Goal: Find specific page/section: Find specific page/section

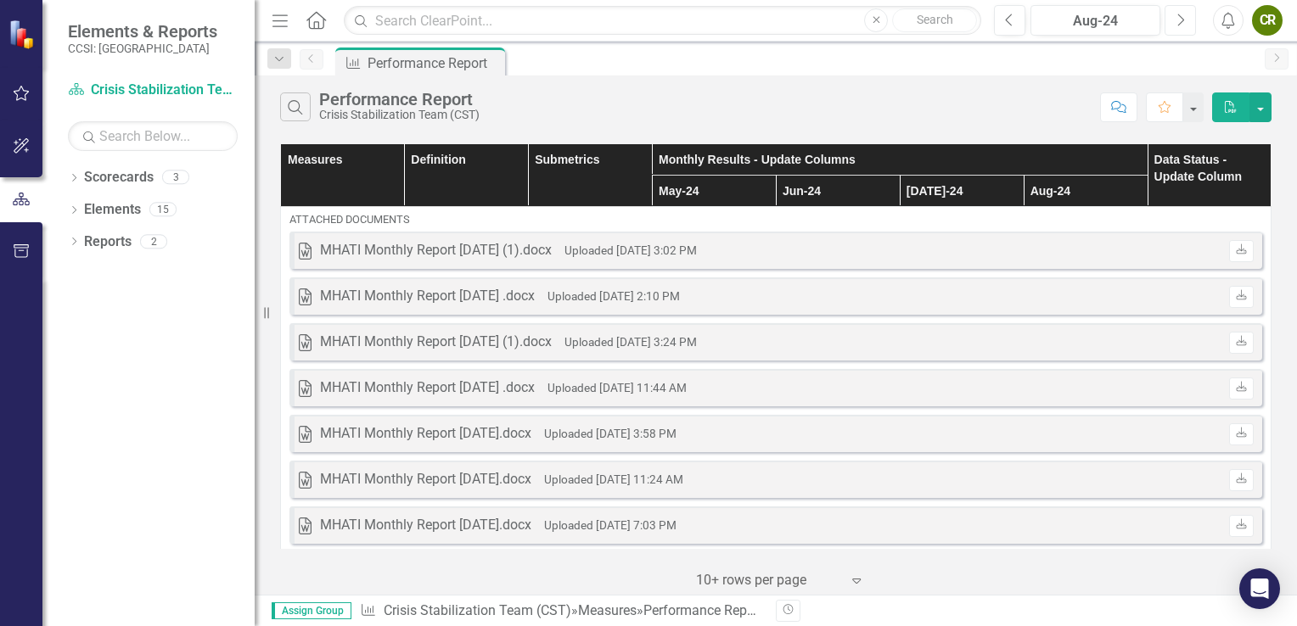
click at [1173, 22] on button "Next" at bounding box center [1180, 20] width 31 height 31
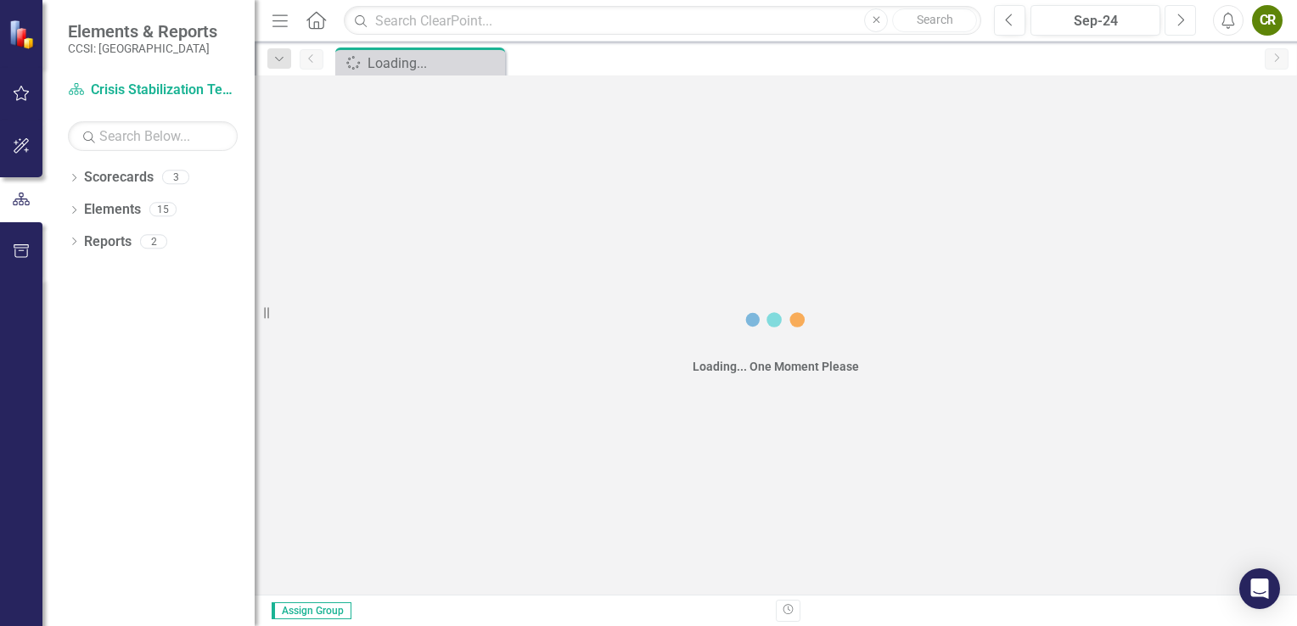
click at [1173, 22] on button "Next" at bounding box center [1180, 20] width 31 height 31
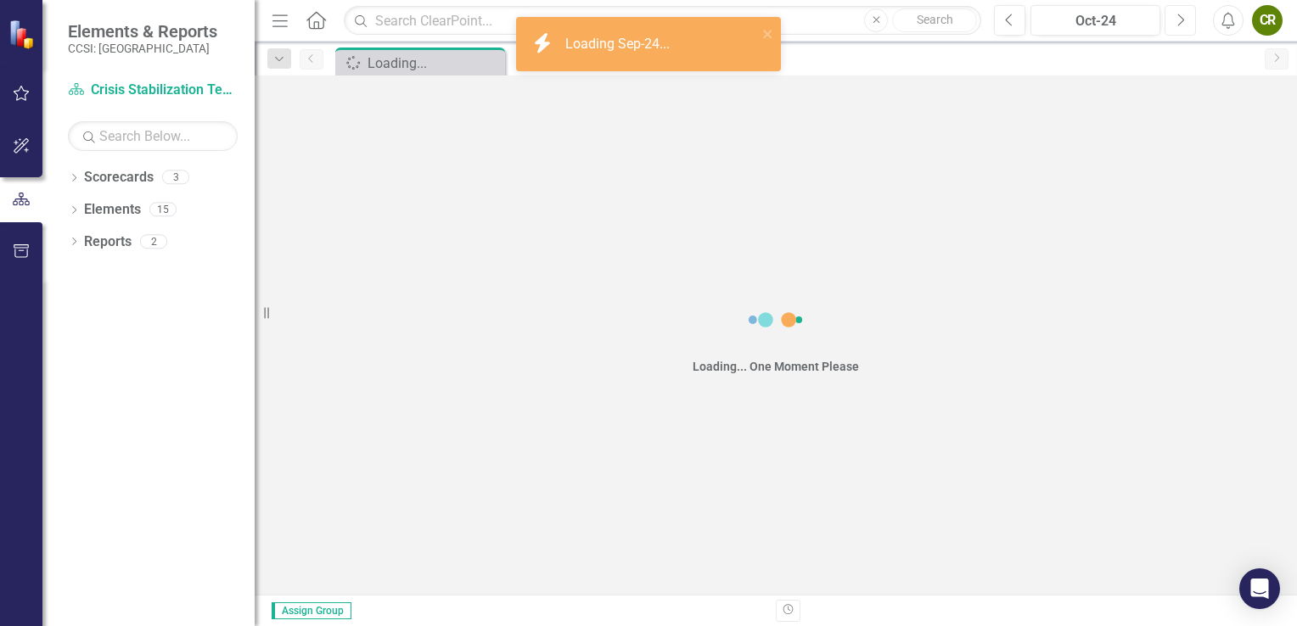
click at [1173, 22] on button "Next" at bounding box center [1180, 20] width 31 height 31
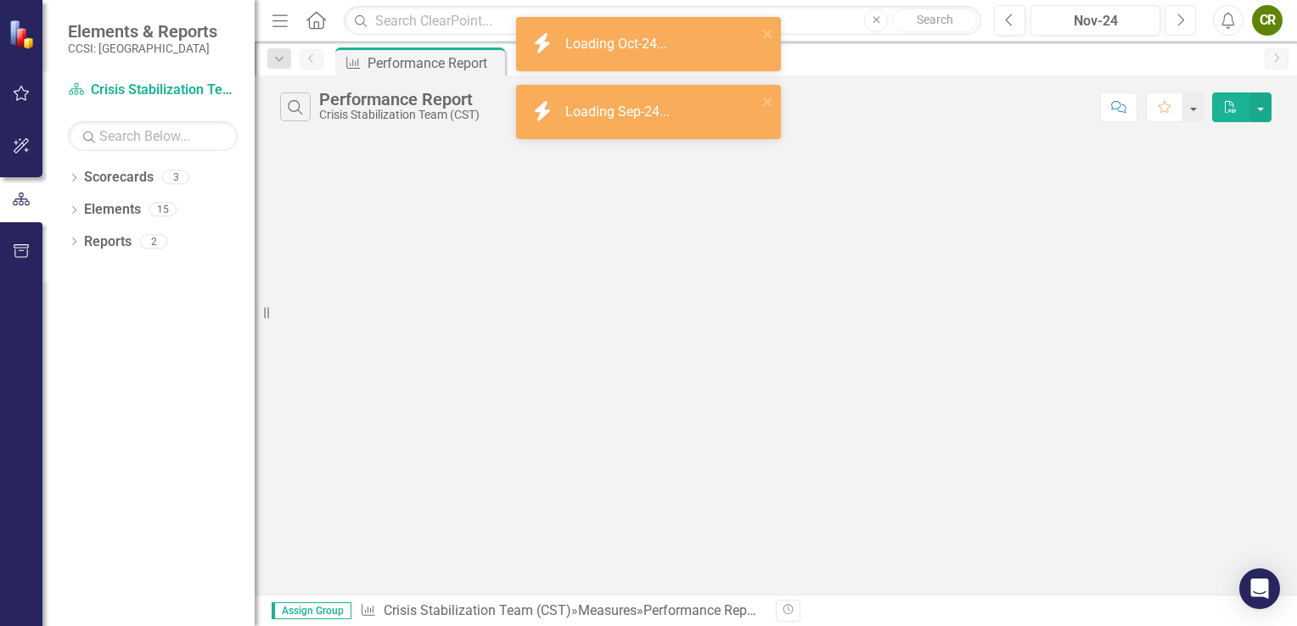
click at [1173, 22] on button "Next" at bounding box center [1180, 20] width 31 height 31
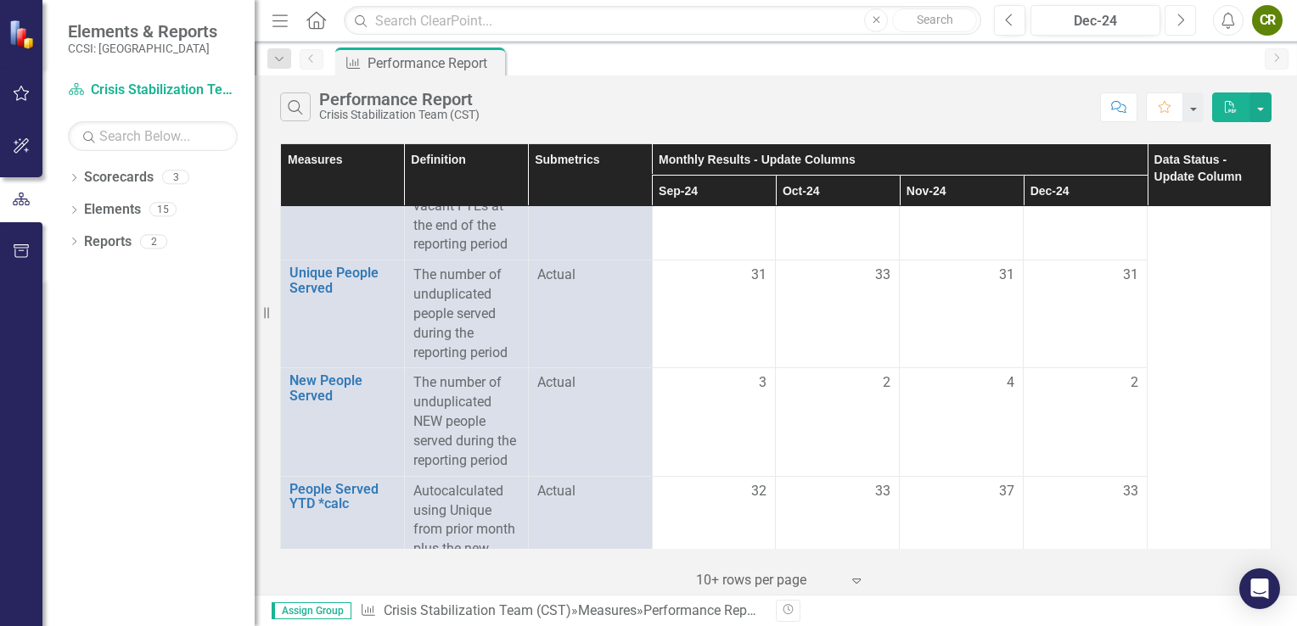
scroll to position [1042, 0]
click at [1009, 17] on icon "Previous" at bounding box center [1009, 20] width 9 height 15
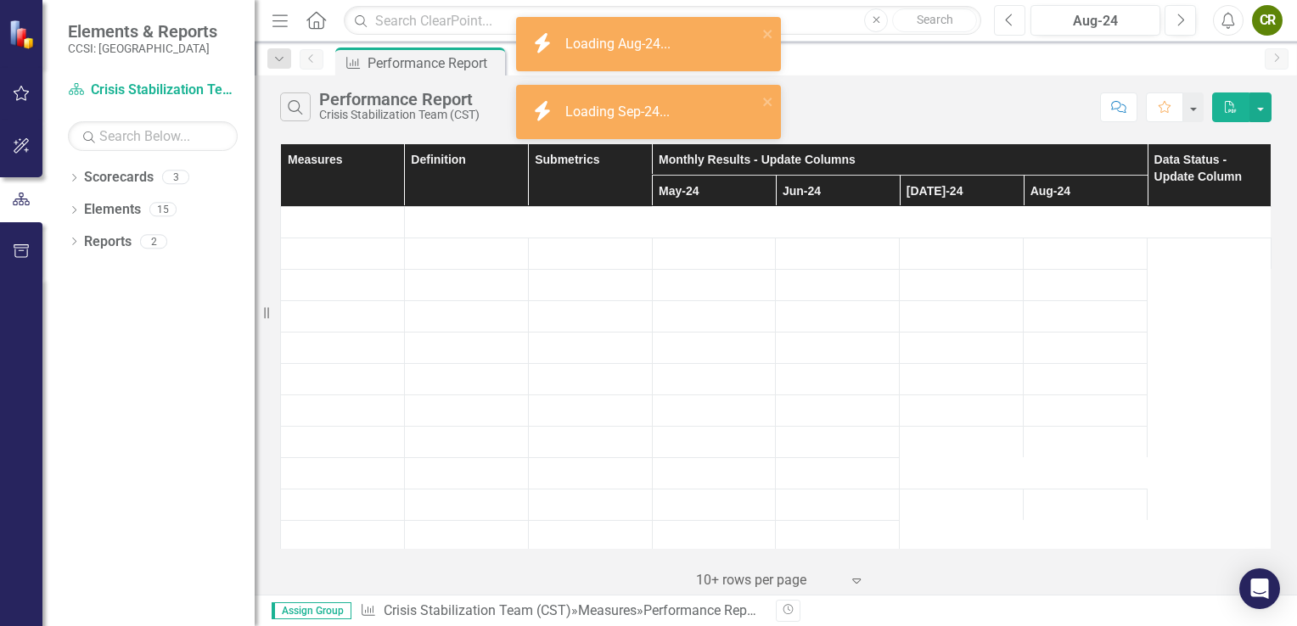
click at [1009, 17] on icon "Previous" at bounding box center [1009, 20] width 9 height 15
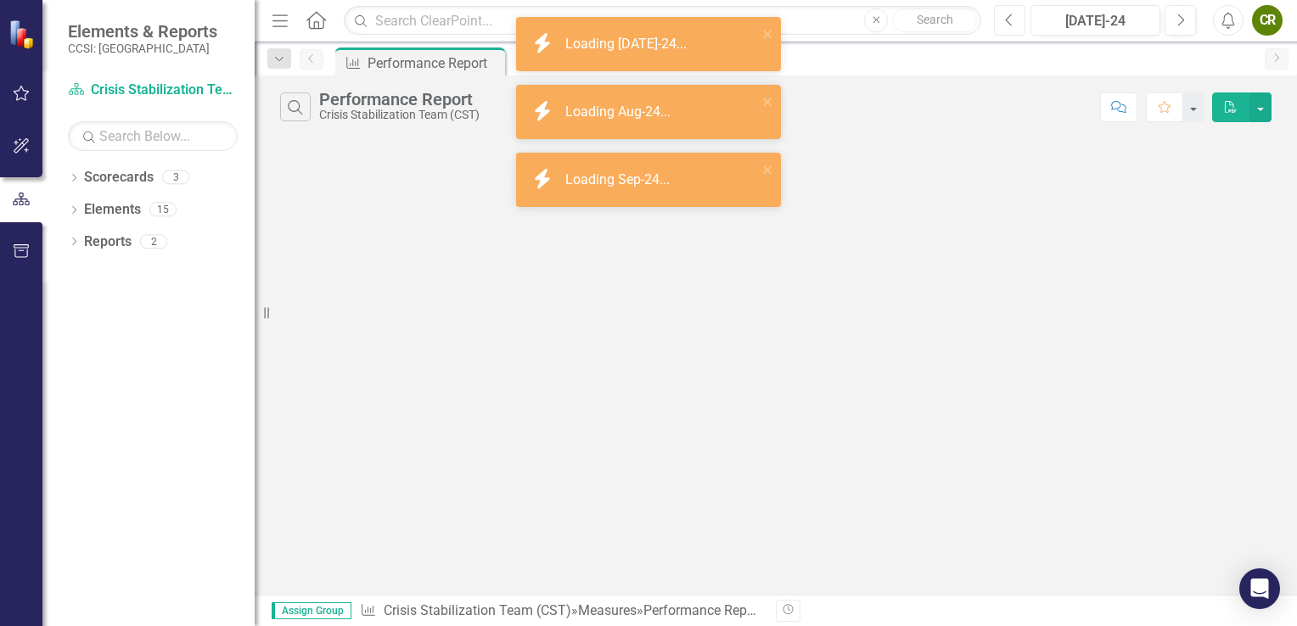
click at [1009, 17] on icon "Previous" at bounding box center [1009, 20] width 9 height 15
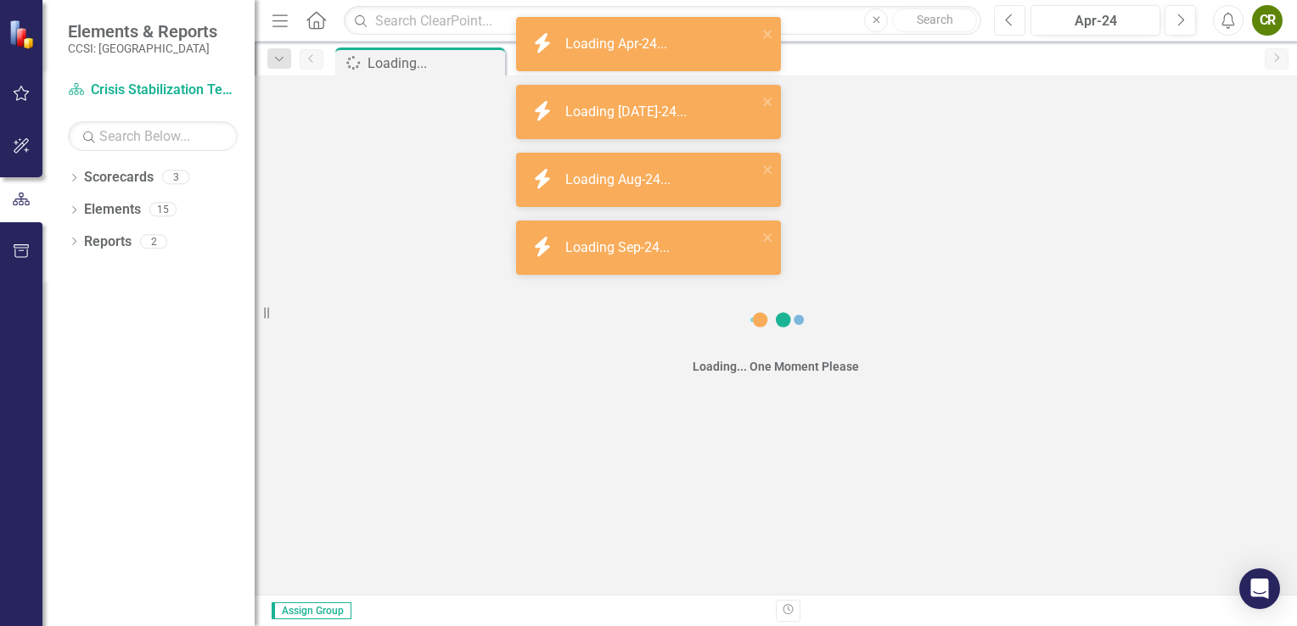
click at [1009, 17] on icon "Previous" at bounding box center [1009, 20] width 9 height 15
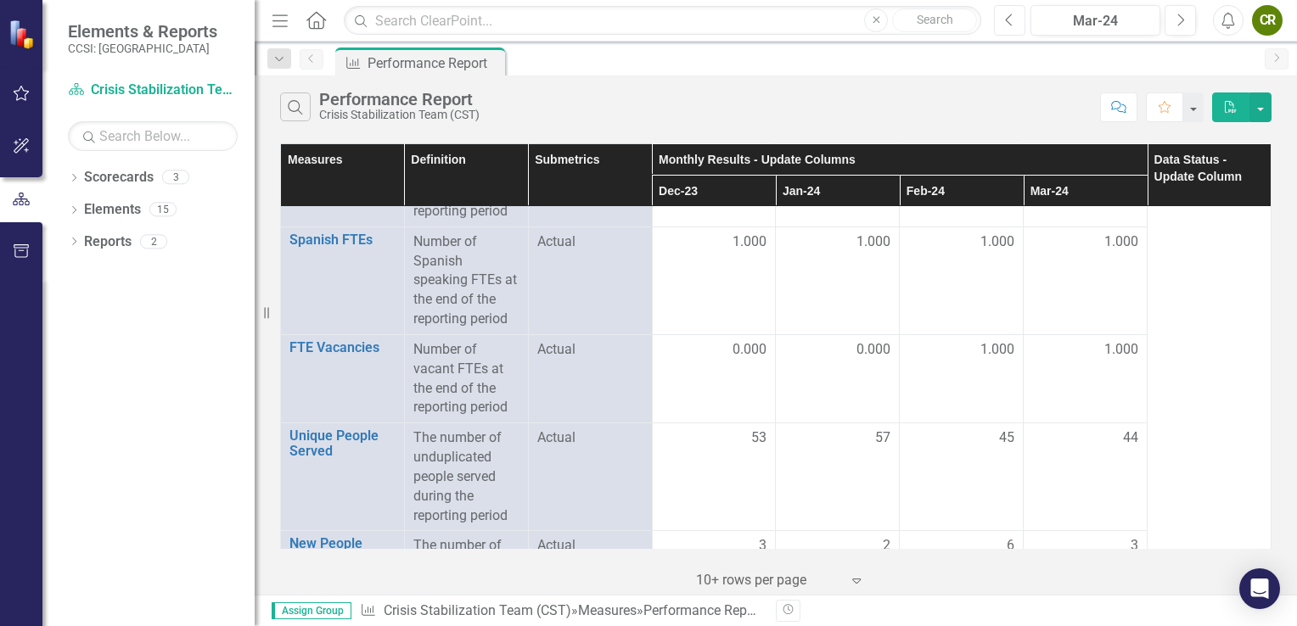
scroll to position [879, 0]
click at [1186, 25] on button "Next" at bounding box center [1180, 20] width 31 height 31
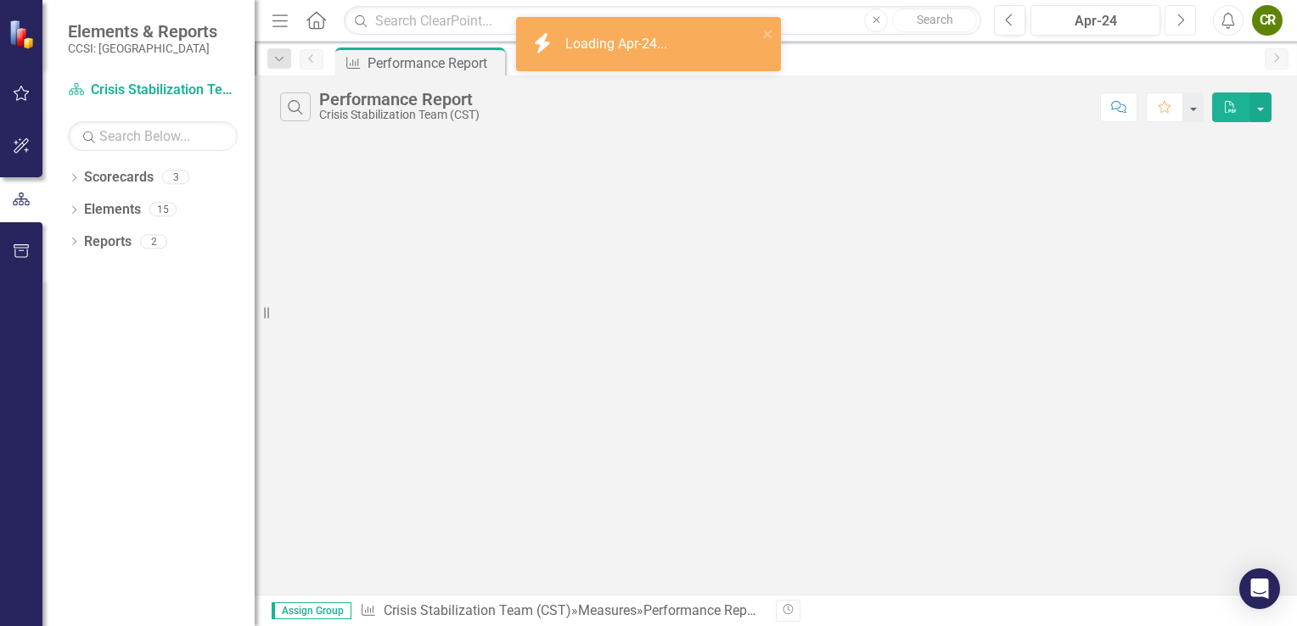
click at [1186, 25] on button "Next" at bounding box center [1180, 20] width 31 height 31
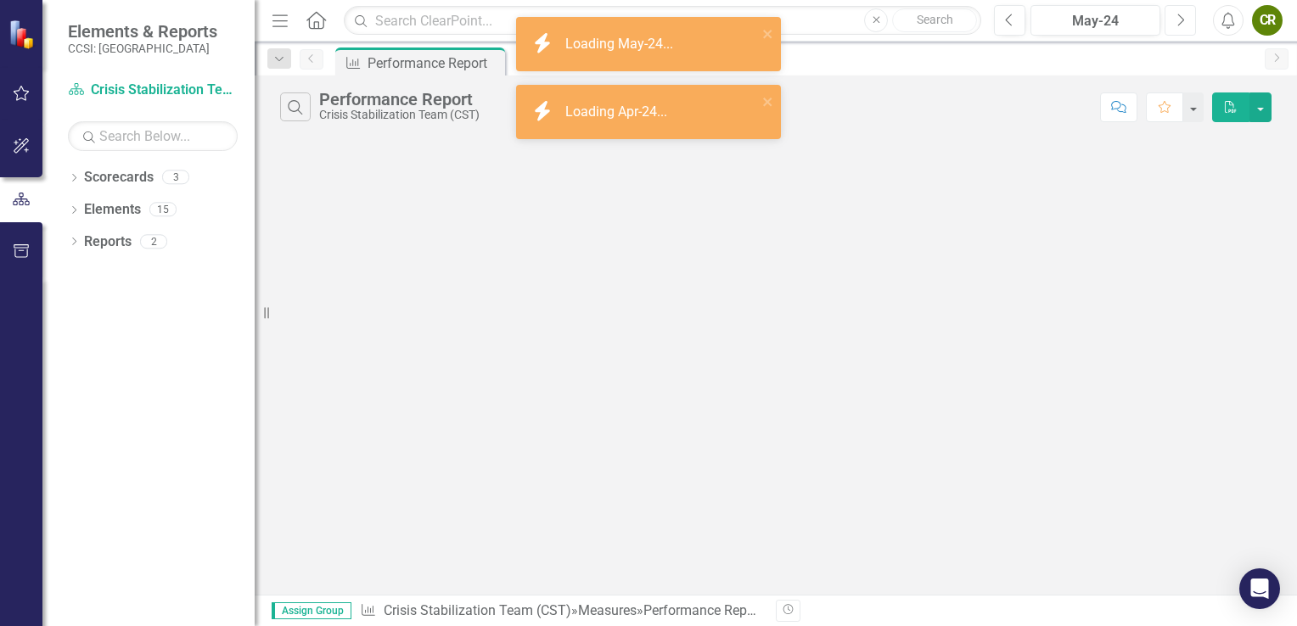
click at [1186, 25] on button "Next" at bounding box center [1180, 20] width 31 height 31
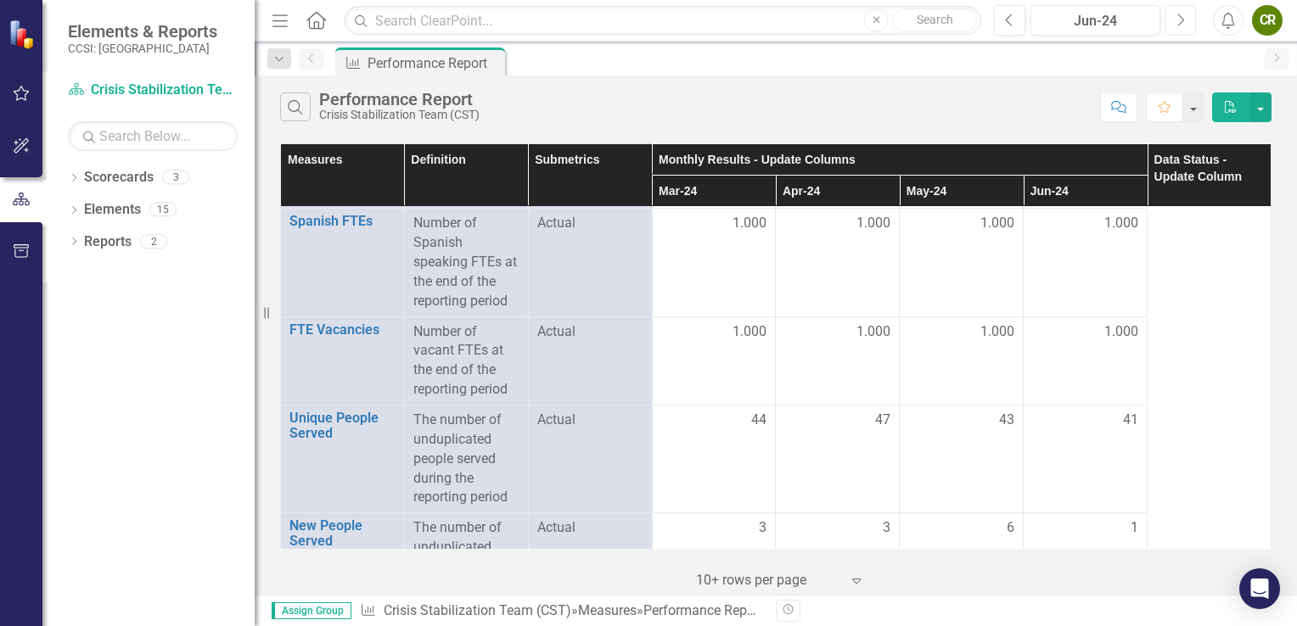
scroll to position [119, 0]
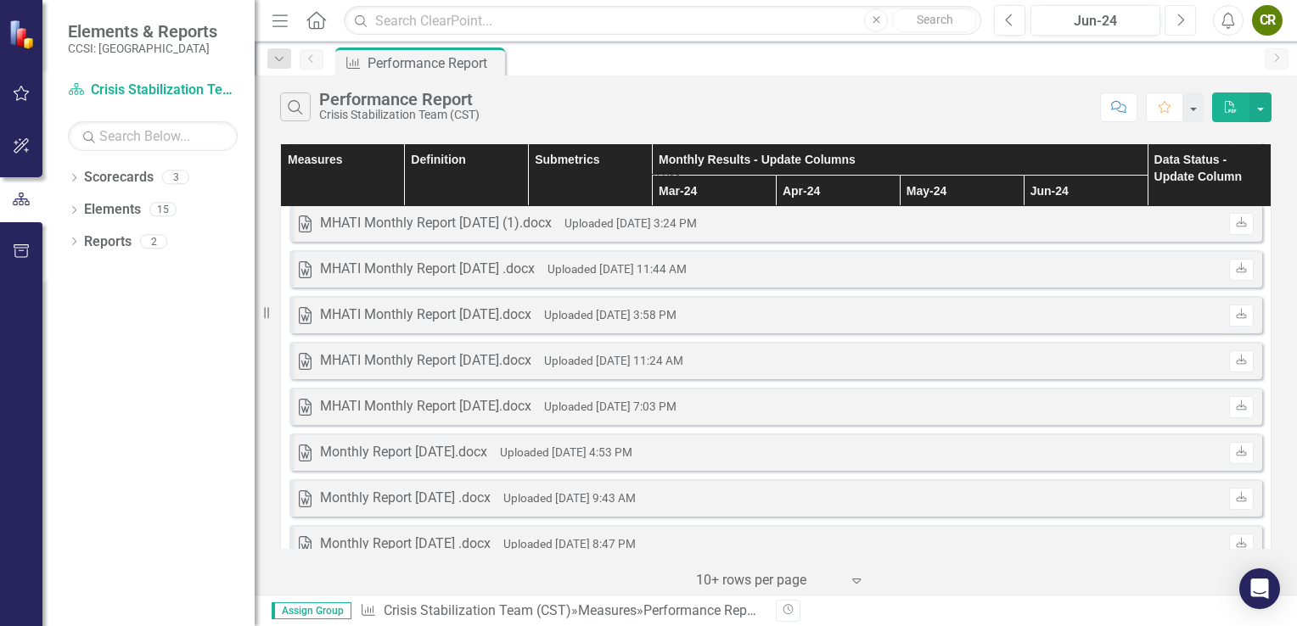
click at [1181, 21] on icon "Next" at bounding box center [1180, 20] width 9 height 15
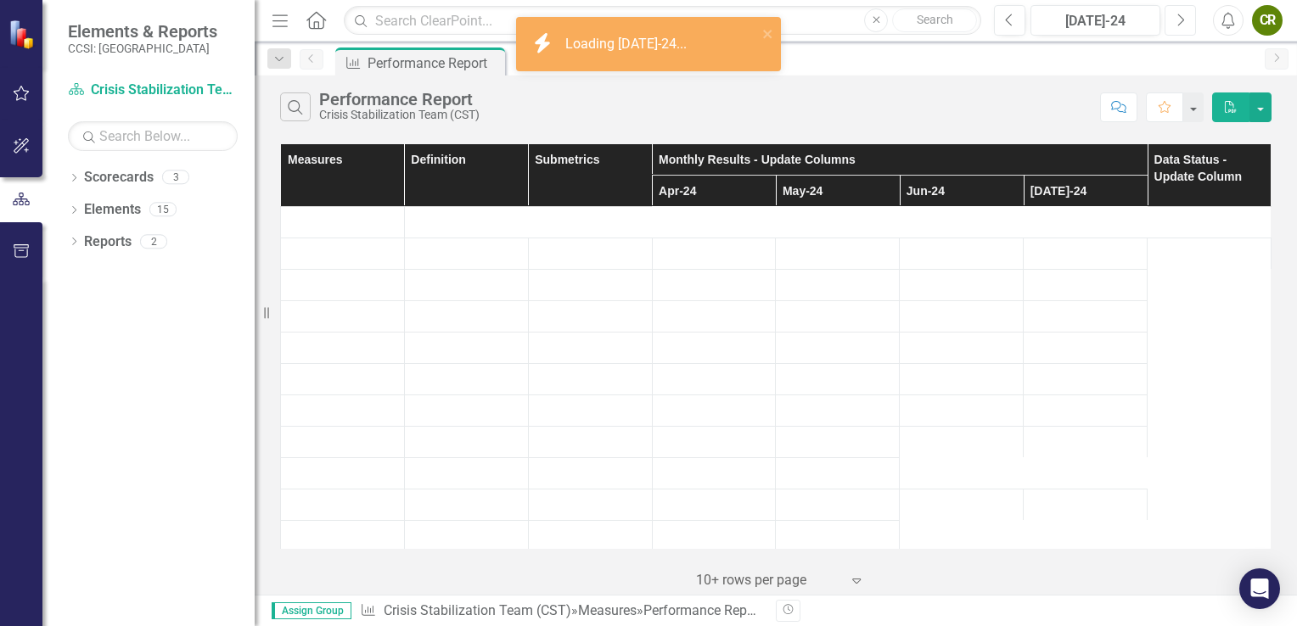
click at [1181, 21] on icon "Next" at bounding box center [1180, 20] width 9 height 15
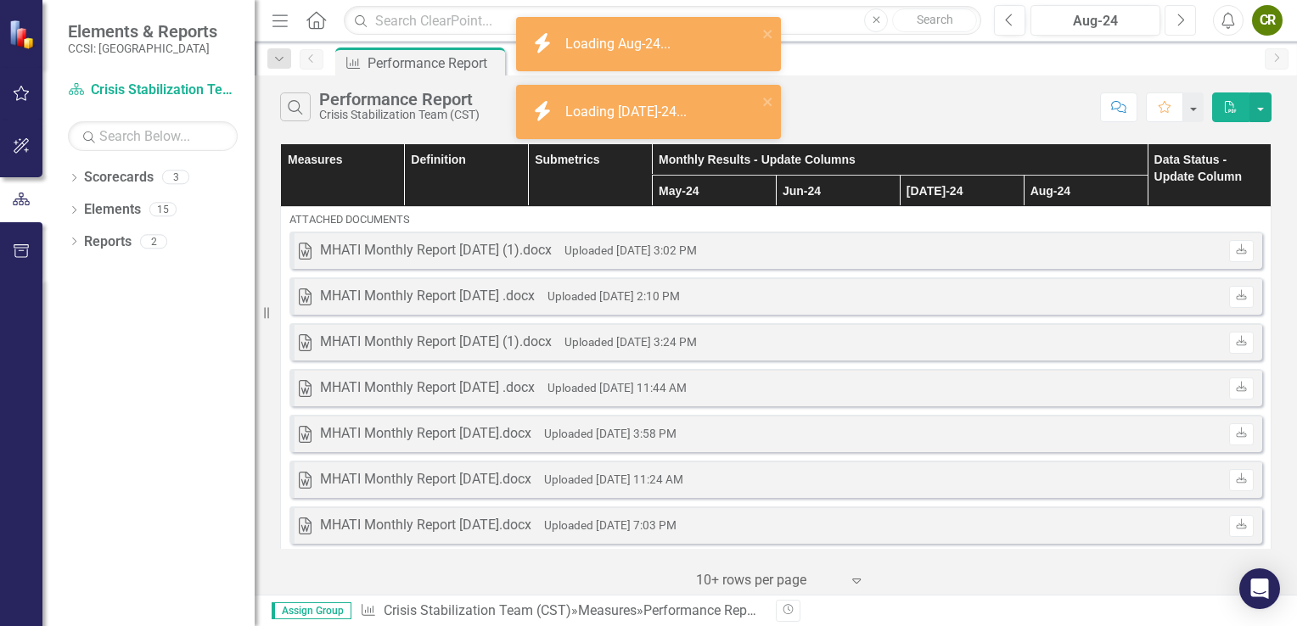
click at [1181, 21] on icon "Next" at bounding box center [1180, 20] width 9 height 15
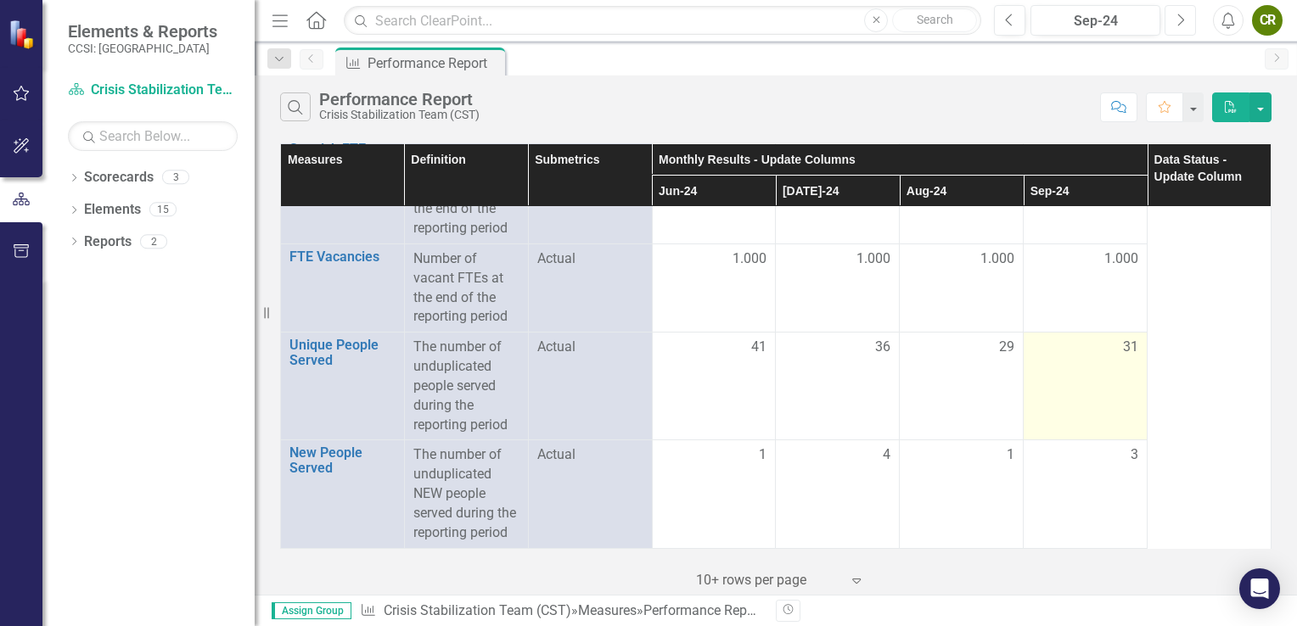
scroll to position [968, 0]
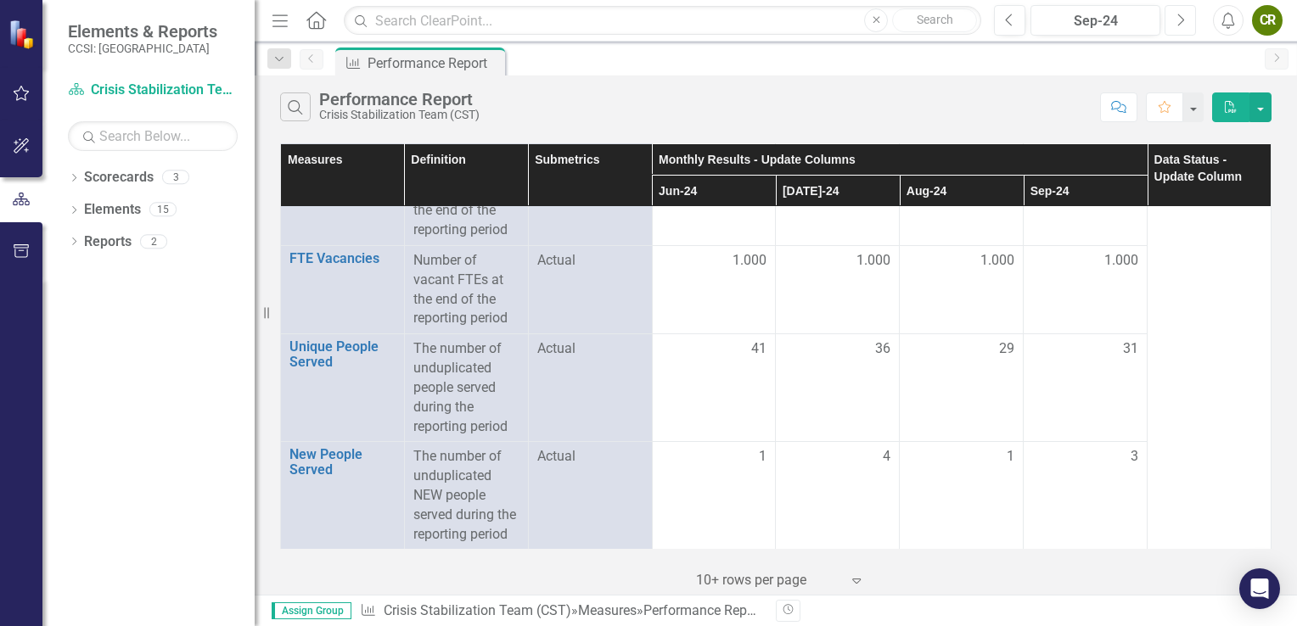
click at [1180, 9] on button "Next" at bounding box center [1180, 20] width 31 height 31
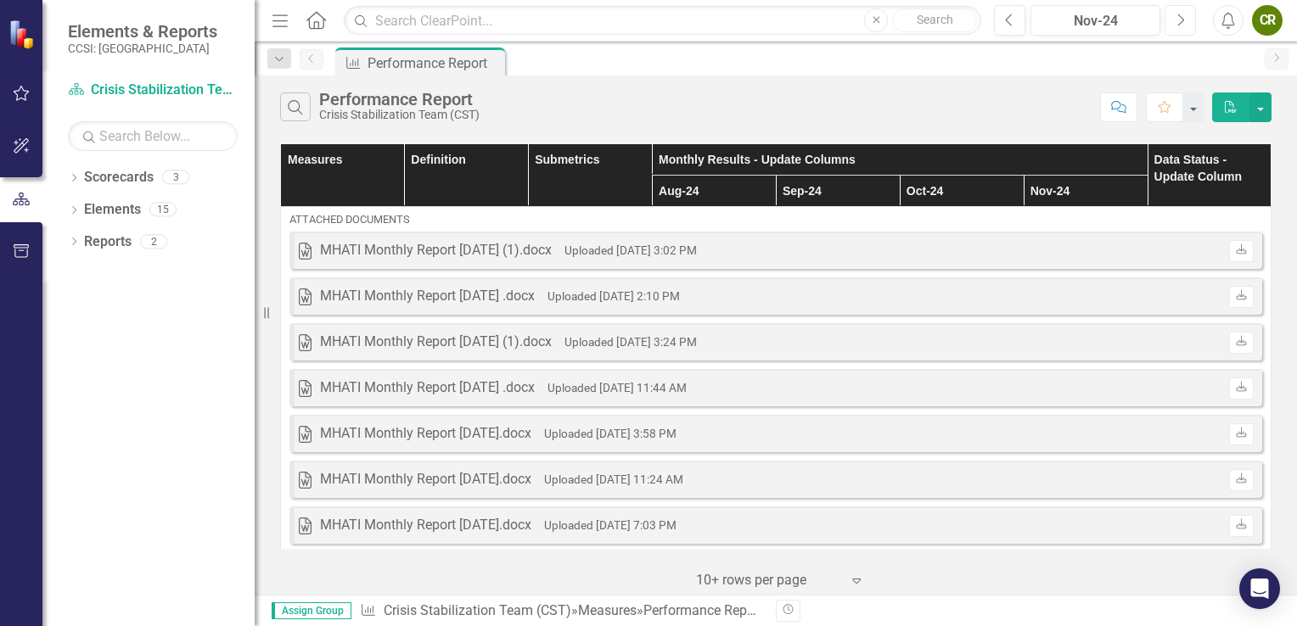
click at [1180, 9] on button "Next" at bounding box center [1180, 20] width 31 height 31
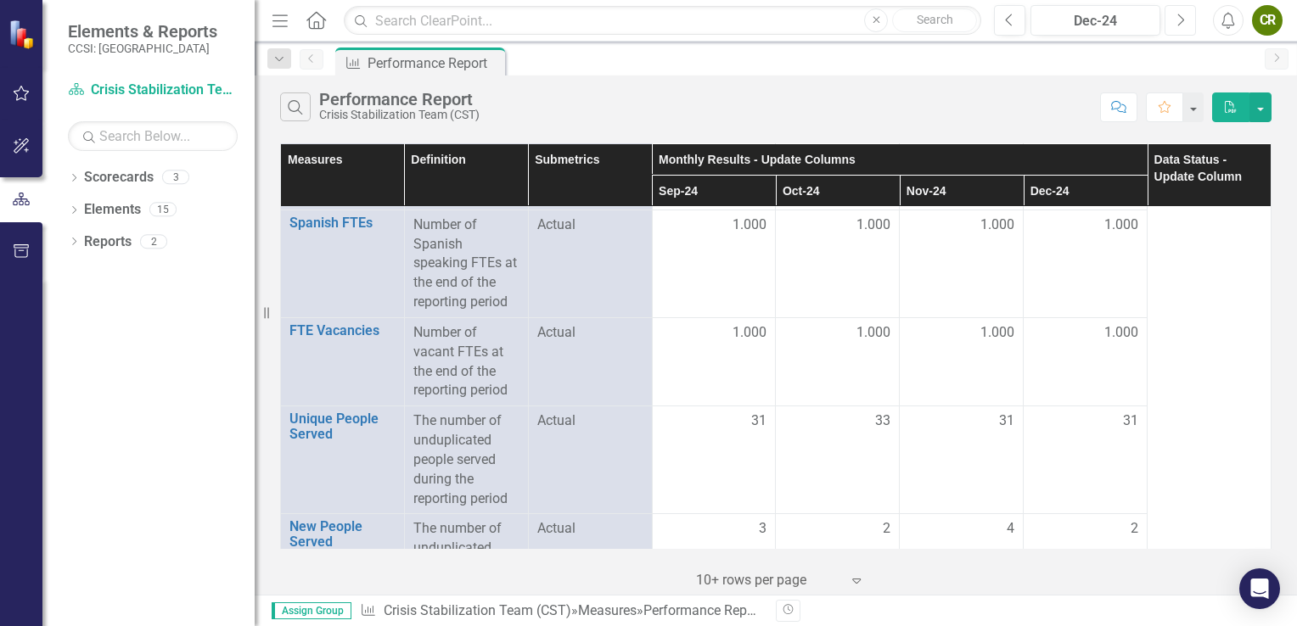
scroll to position [896, 0]
click at [1024, 402] on td "1.000" at bounding box center [1086, 361] width 124 height 88
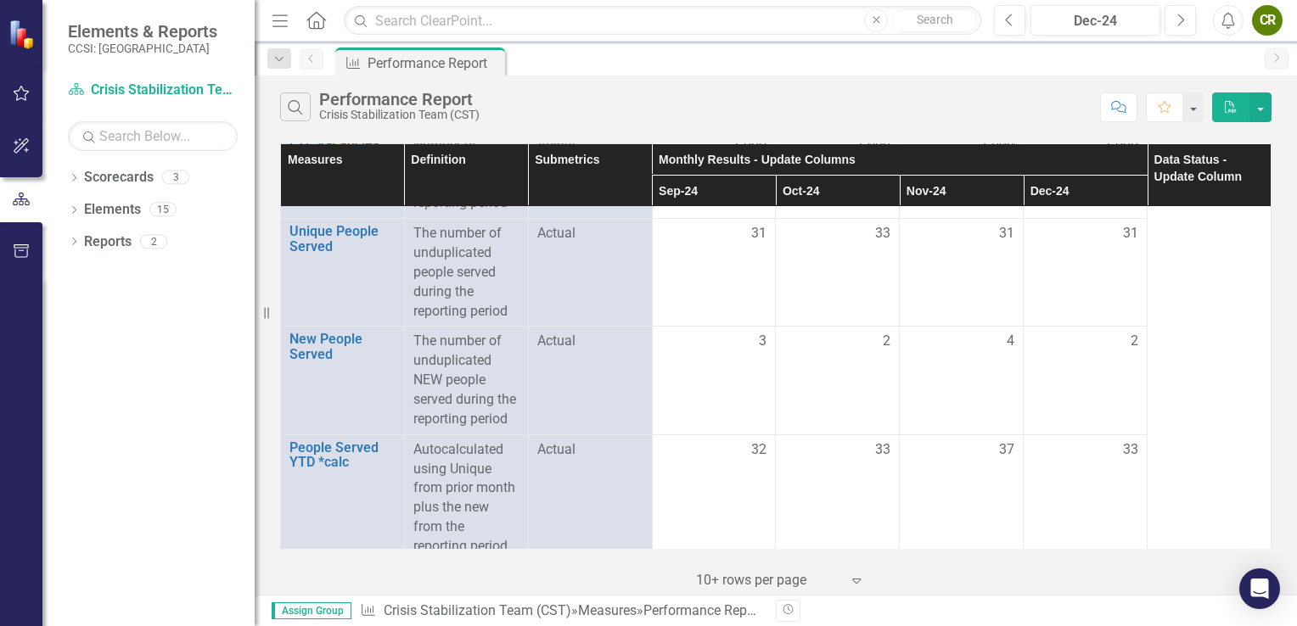
scroll to position [1080, 0]
click at [1014, 19] on icon "Previous" at bounding box center [1009, 20] width 9 height 15
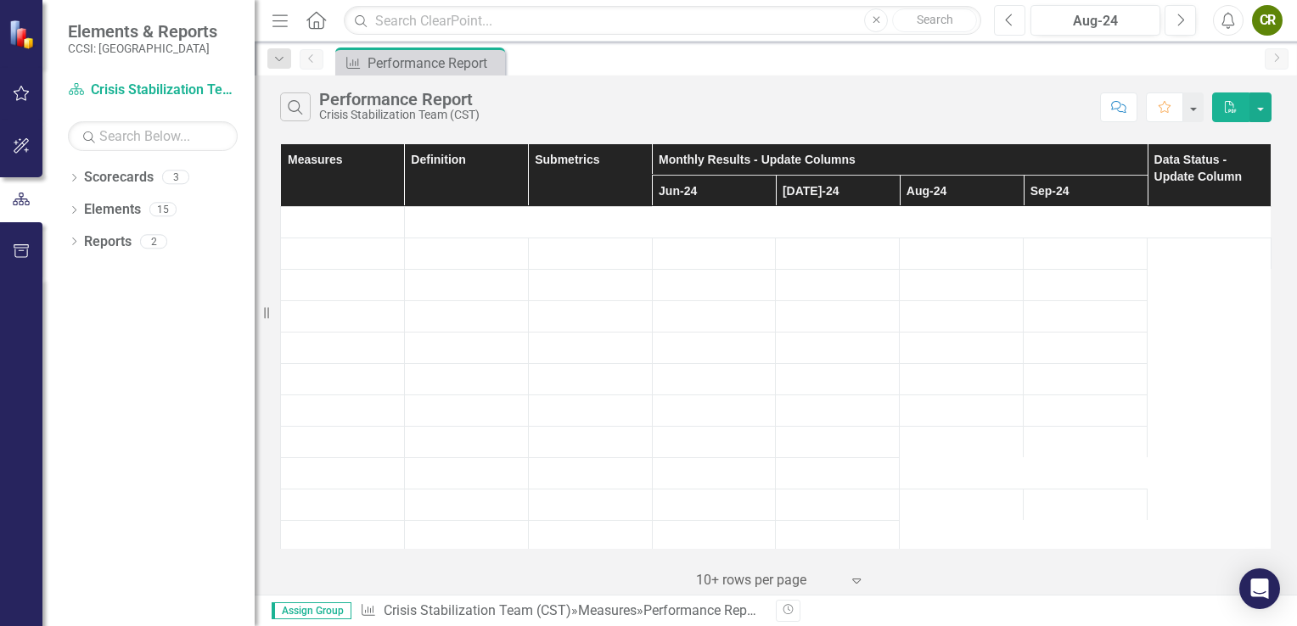
click at [1014, 19] on icon "Previous" at bounding box center [1009, 20] width 9 height 15
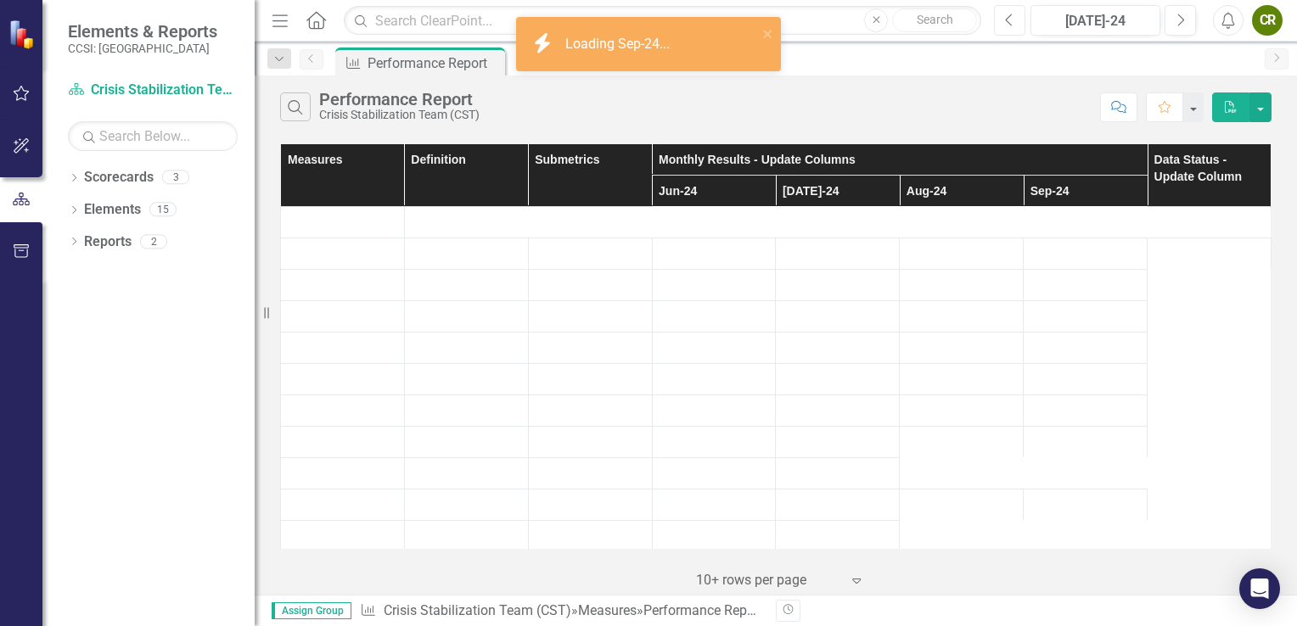
click at [1014, 19] on icon "Previous" at bounding box center [1009, 20] width 9 height 15
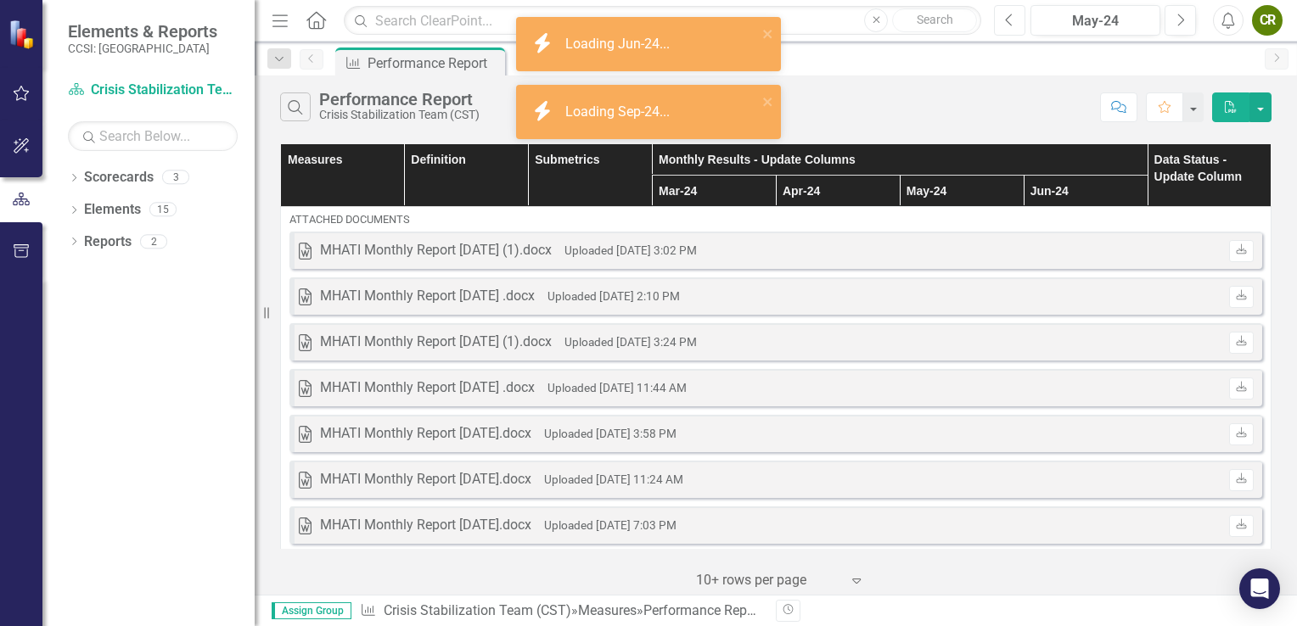
click at [1014, 19] on icon "Previous" at bounding box center [1009, 20] width 9 height 15
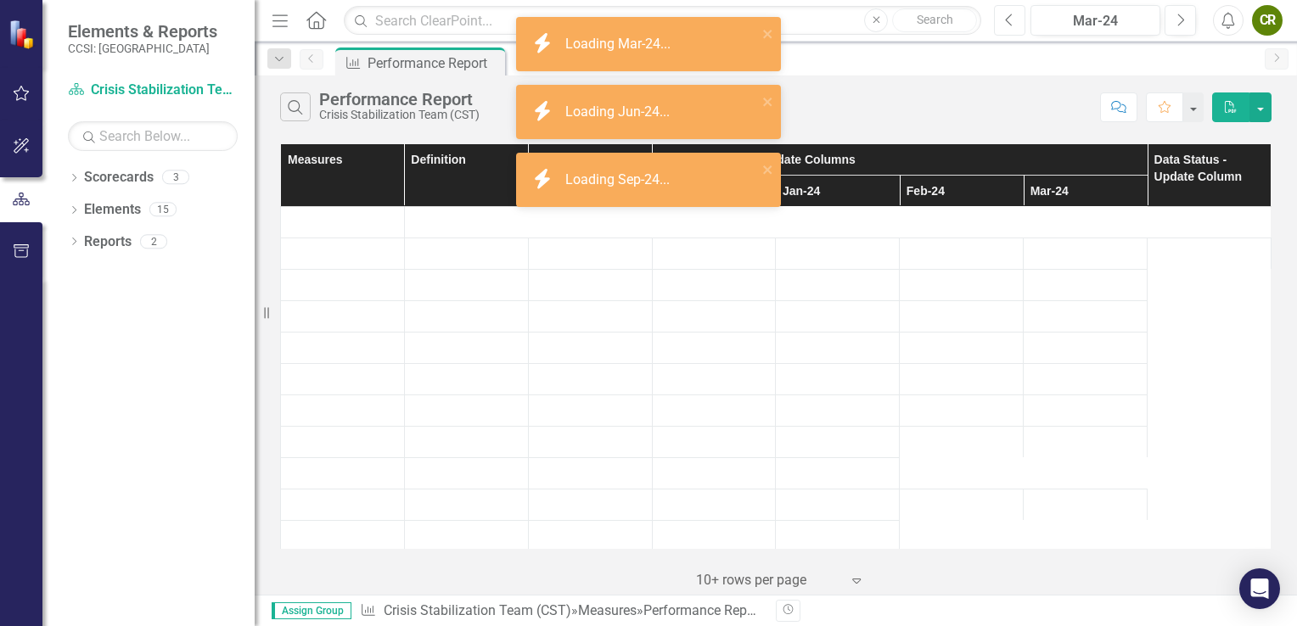
click at [1014, 19] on icon "Previous" at bounding box center [1009, 20] width 9 height 15
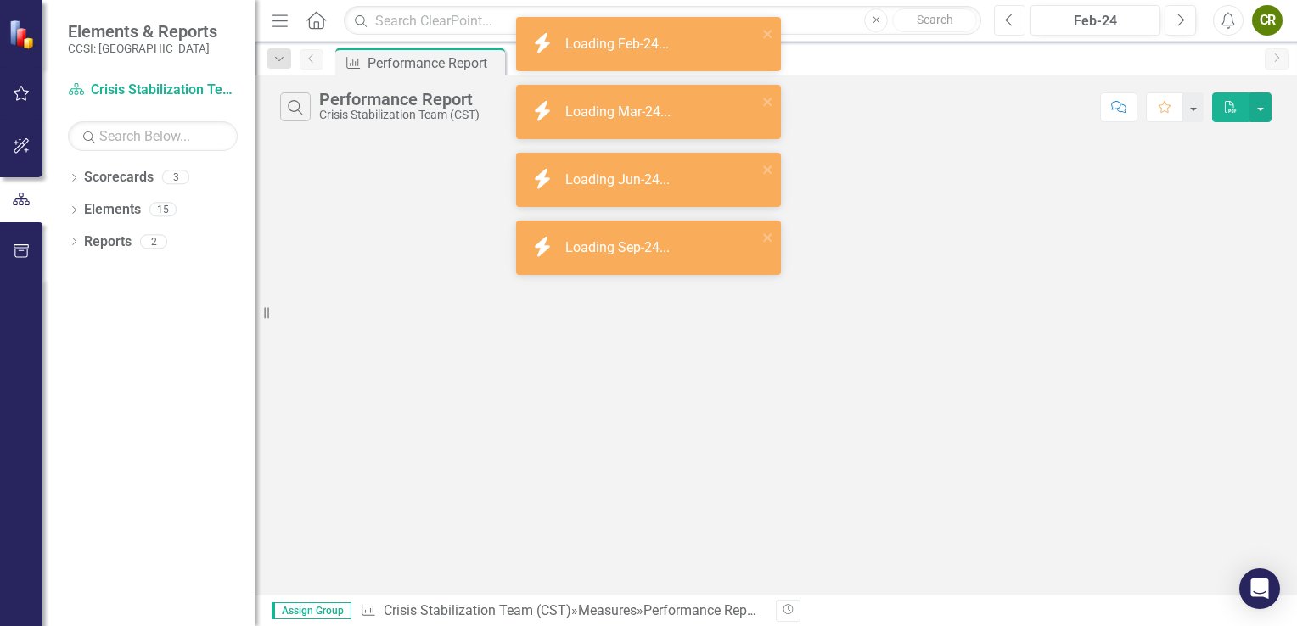
click at [1014, 19] on icon "Previous" at bounding box center [1009, 20] width 9 height 15
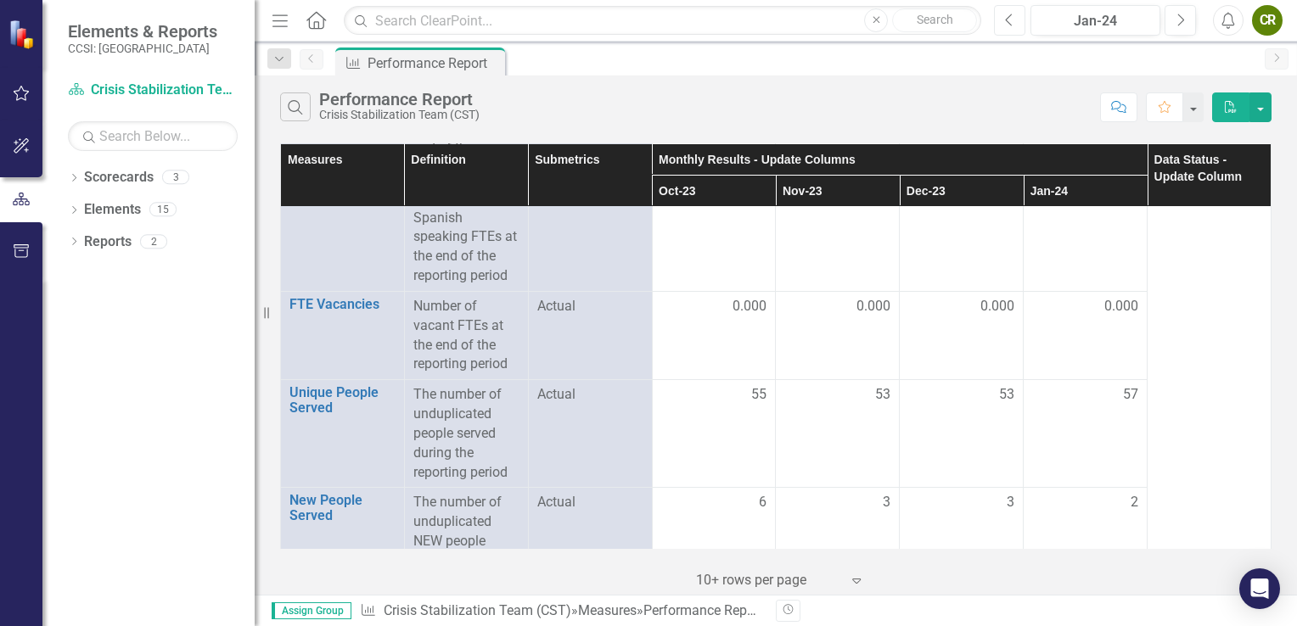
scroll to position [939, 0]
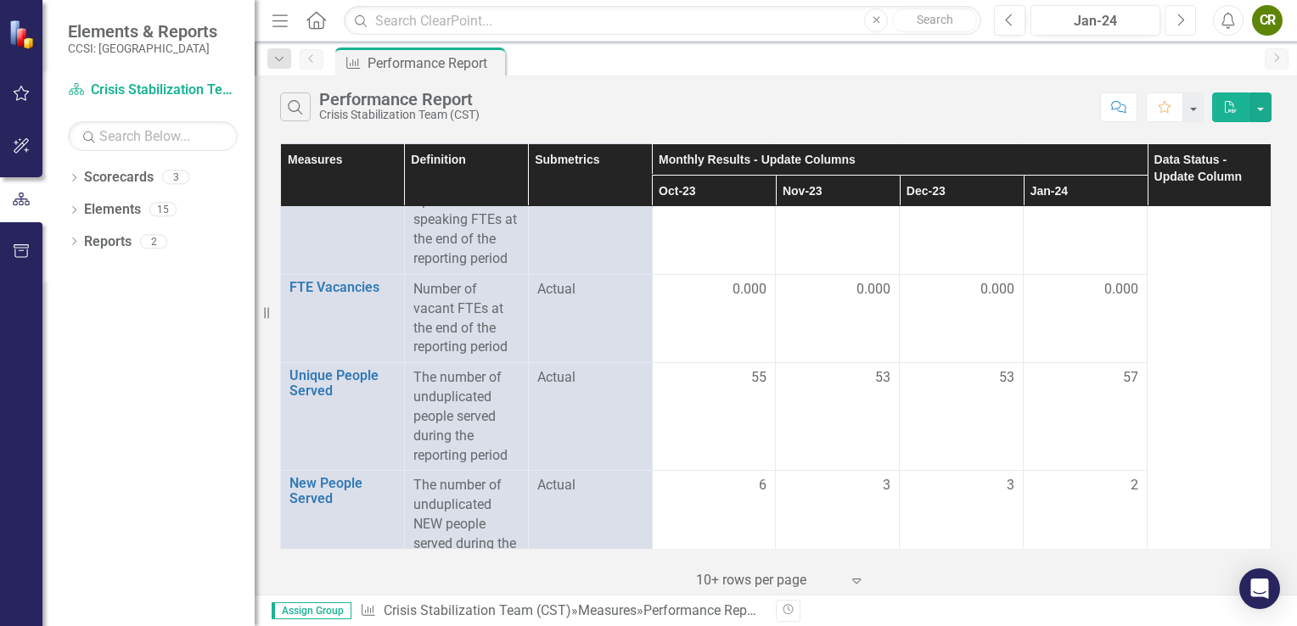
click at [1193, 15] on button "Next" at bounding box center [1180, 20] width 31 height 31
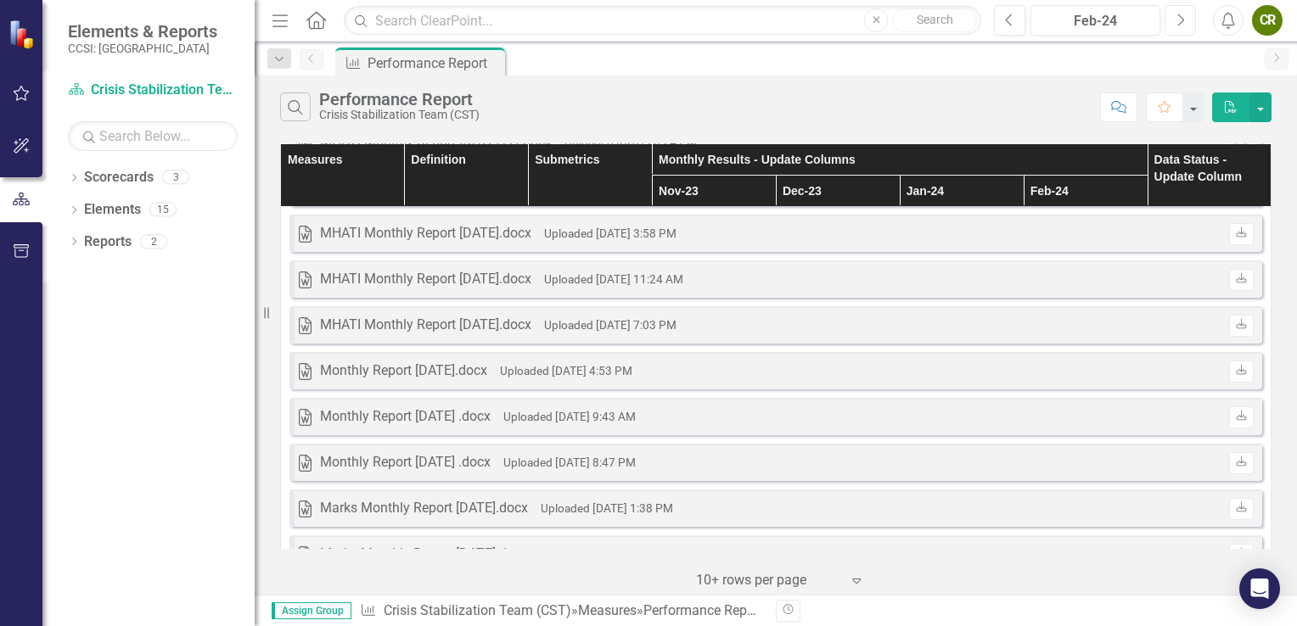
scroll to position [200, 0]
click at [1179, 21] on icon "Next" at bounding box center [1180, 20] width 9 height 15
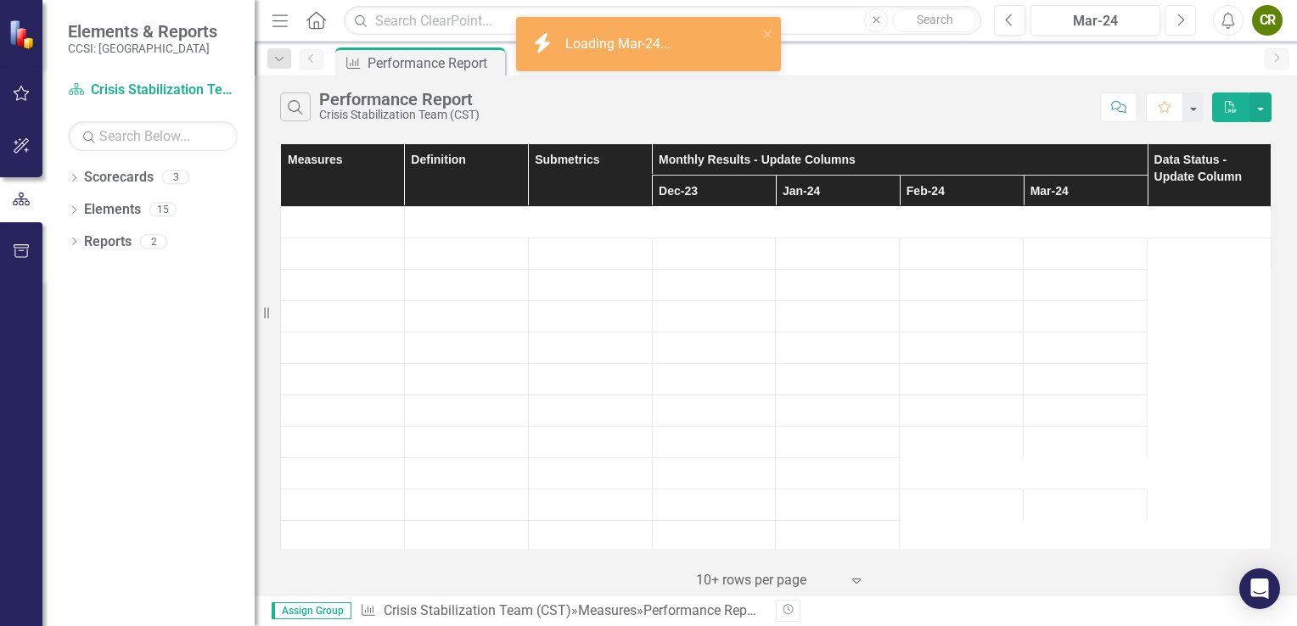
click at [1179, 21] on icon "Next" at bounding box center [1180, 20] width 9 height 15
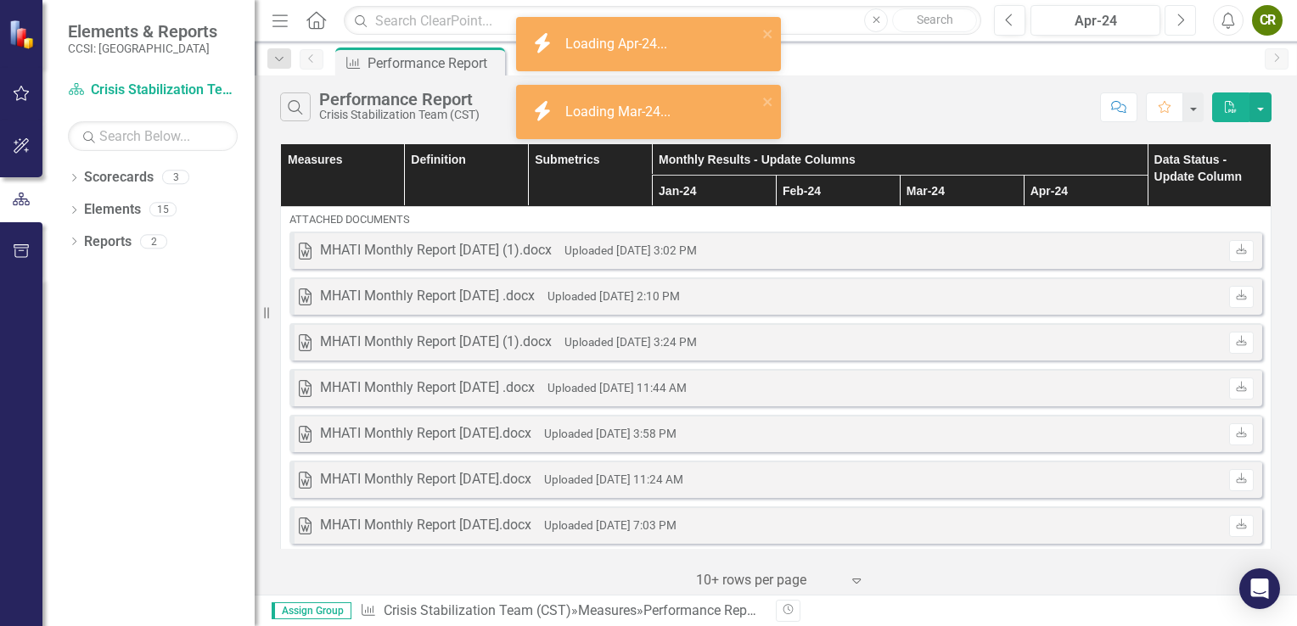
click at [1179, 21] on icon "Next" at bounding box center [1180, 20] width 9 height 15
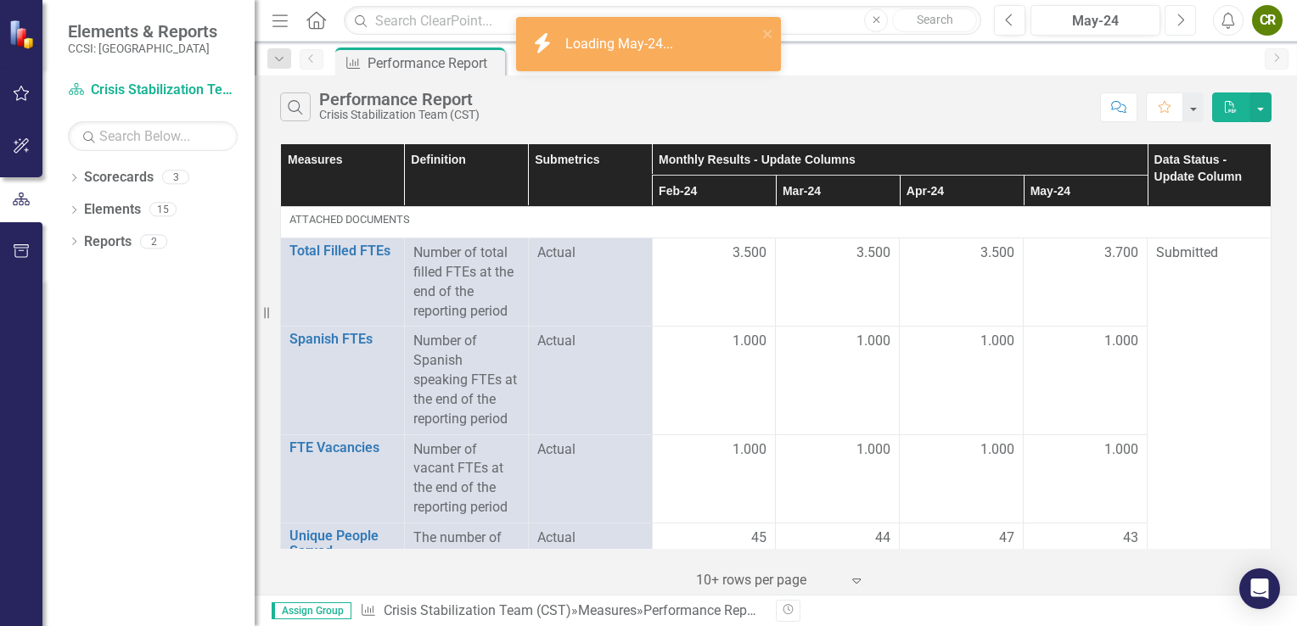
click at [1179, 21] on icon "Next" at bounding box center [1180, 20] width 9 height 15
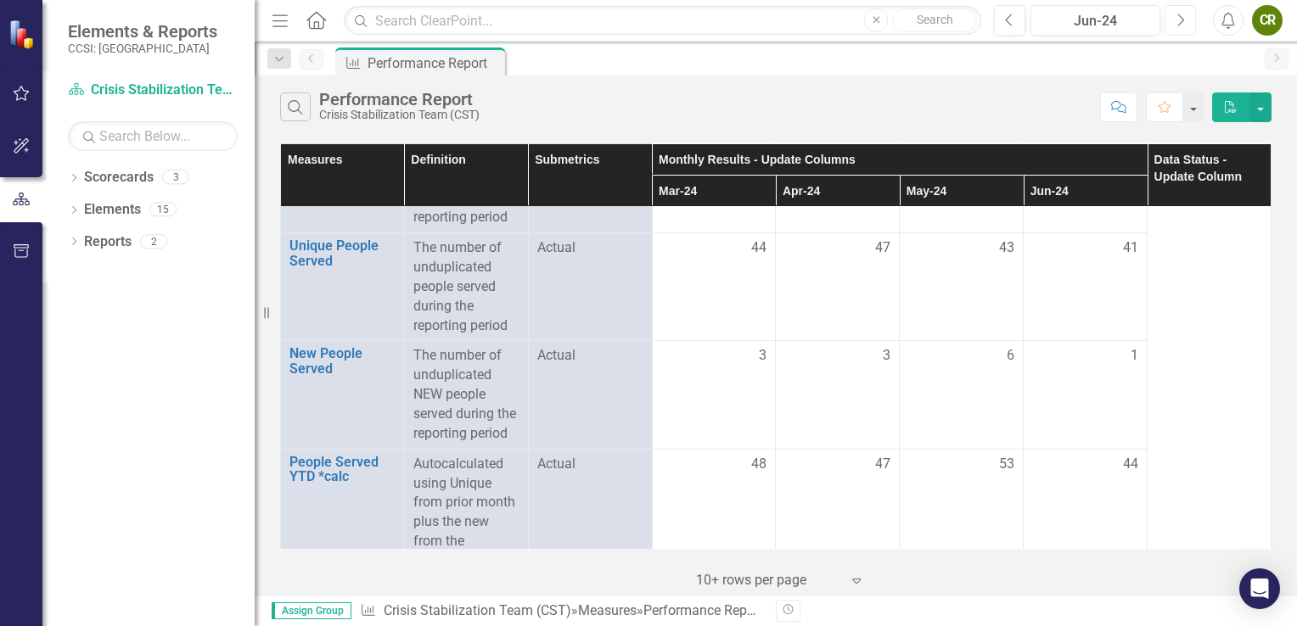
scroll to position [1070, 0]
click at [1182, 22] on icon "button" at bounding box center [1181, 20] width 7 height 12
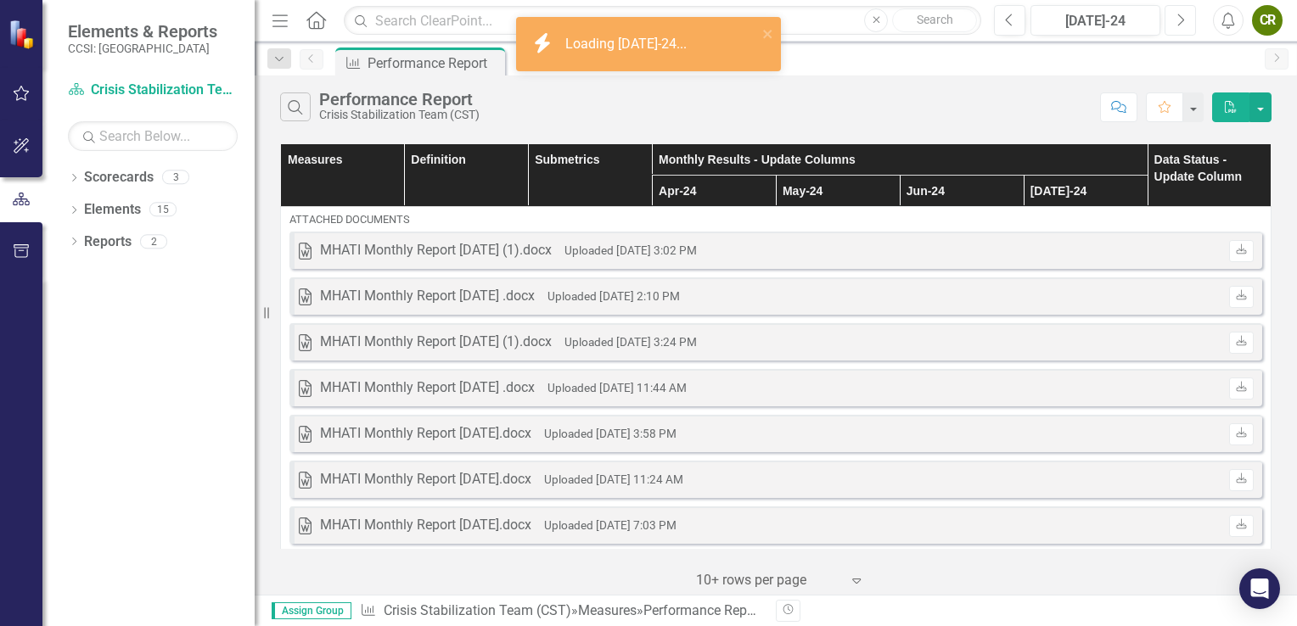
click at [1182, 22] on icon "button" at bounding box center [1181, 20] width 7 height 12
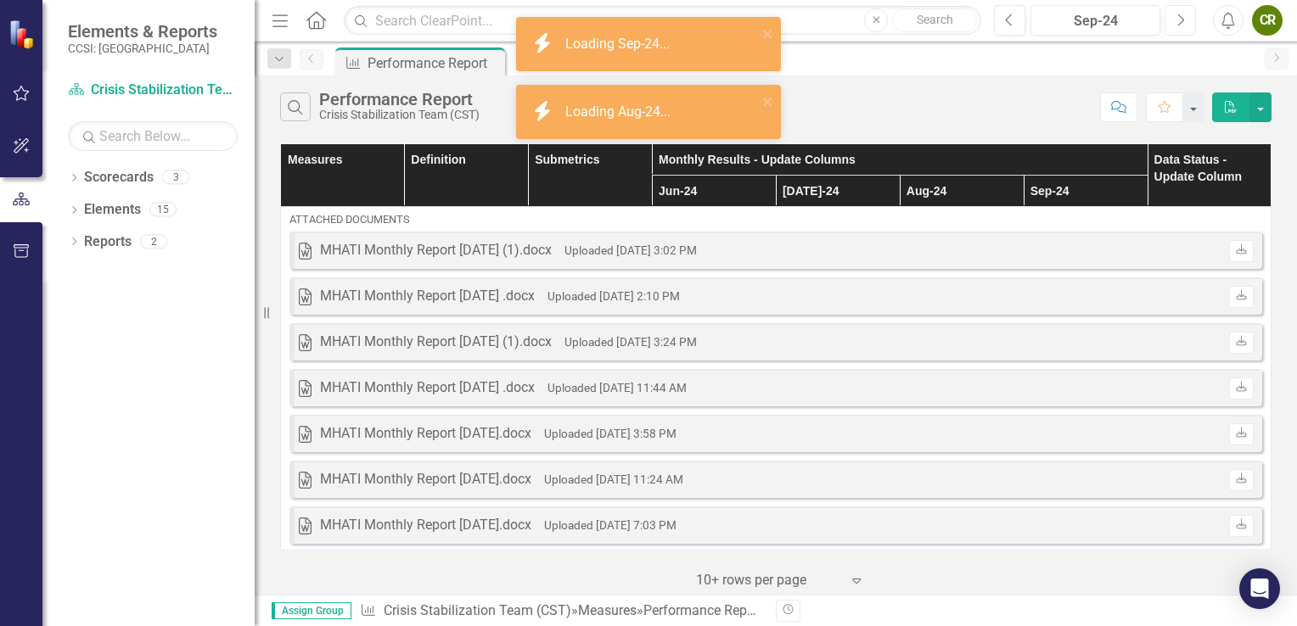
click at [1182, 22] on icon "button" at bounding box center [1181, 20] width 7 height 12
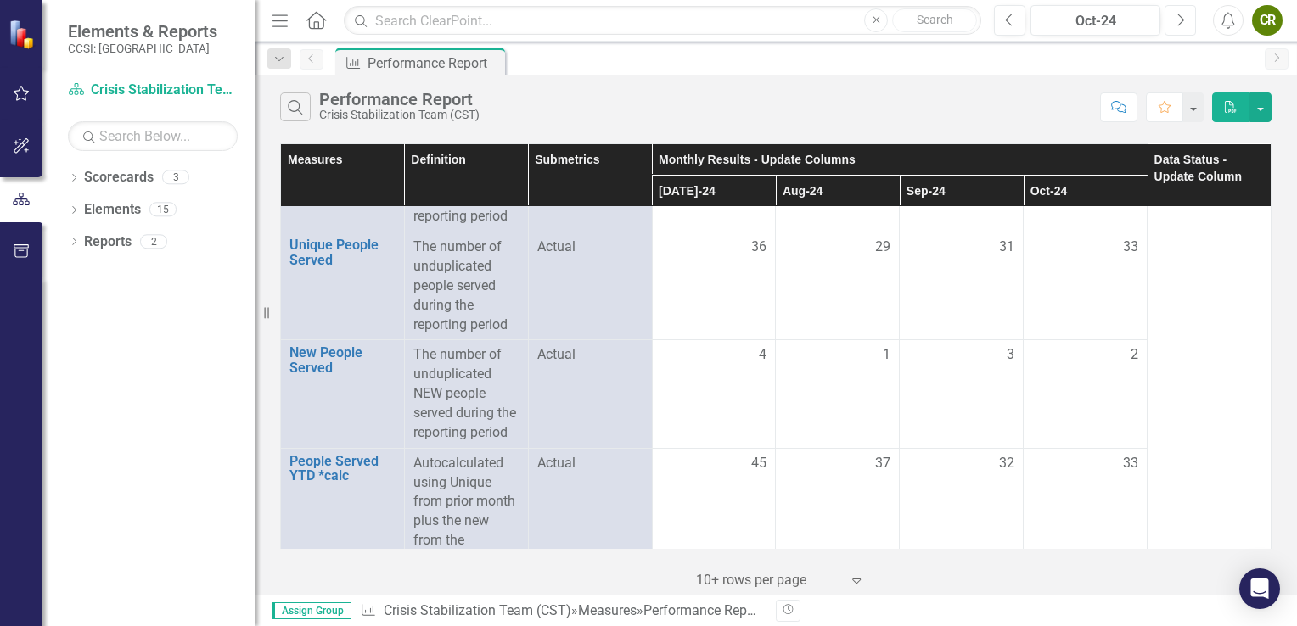
scroll to position [1071, 0]
click at [1182, 19] on icon "Next" at bounding box center [1180, 20] width 9 height 15
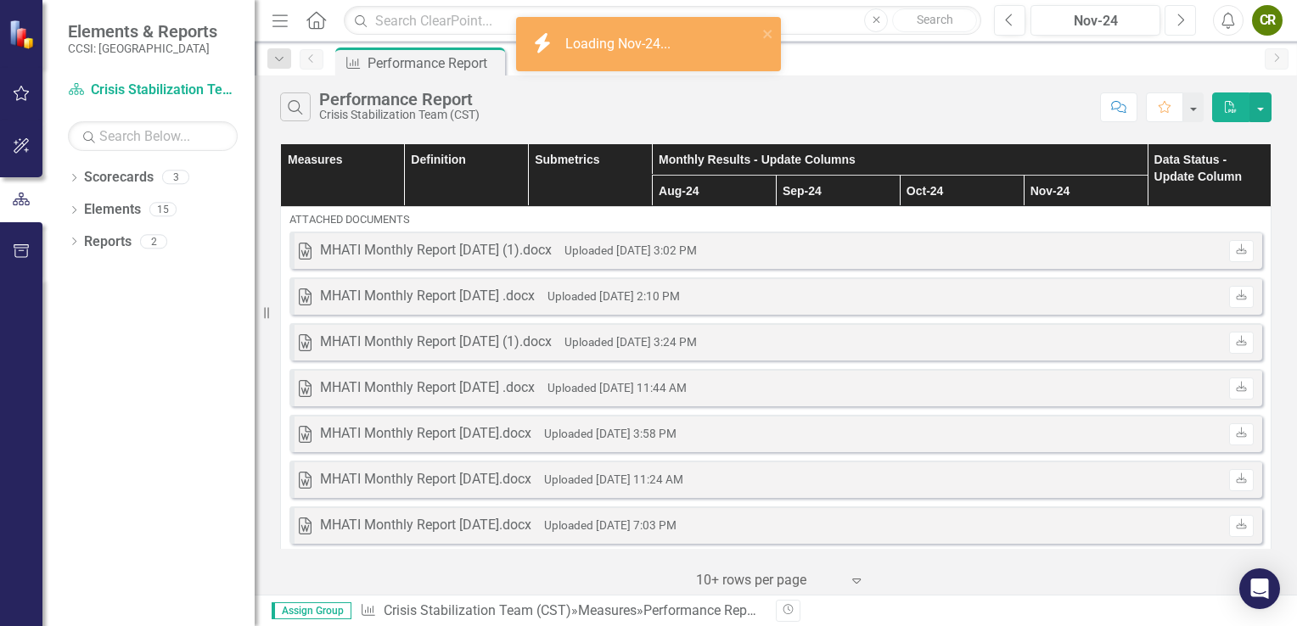
click at [1182, 19] on icon "Next" at bounding box center [1180, 20] width 9 height 15
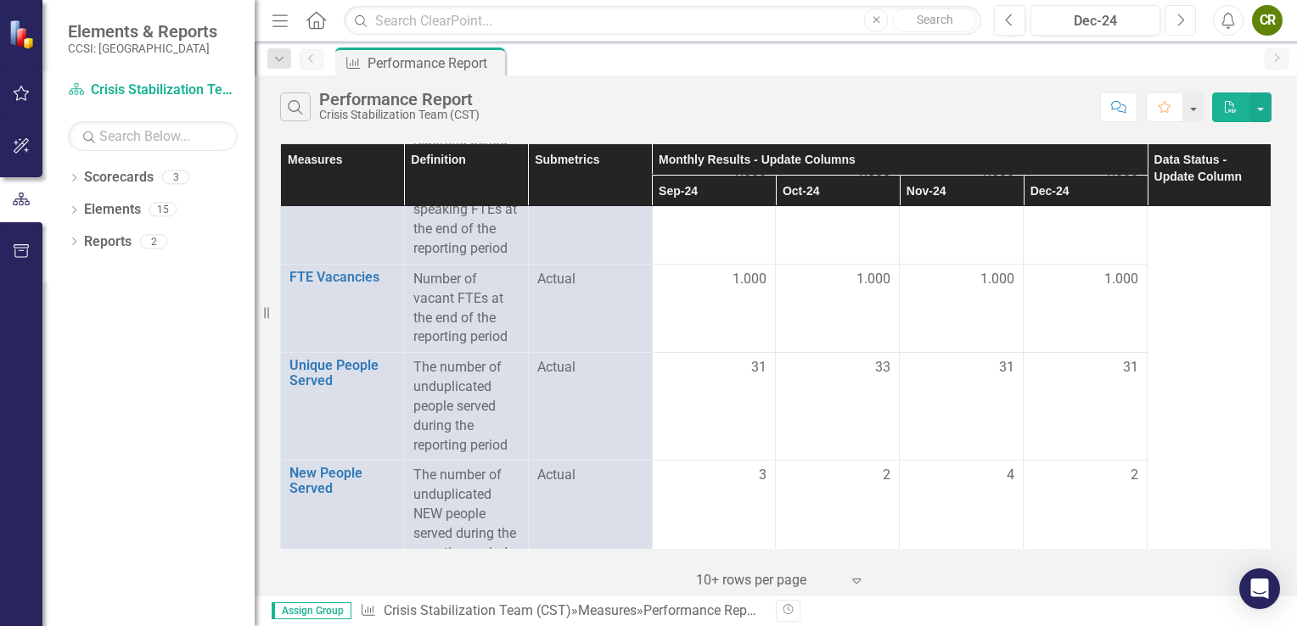
scroll to position [950, 0]
click at [315, 22] on icon "Home" at bounding box center [316, 20] width 22 height 18
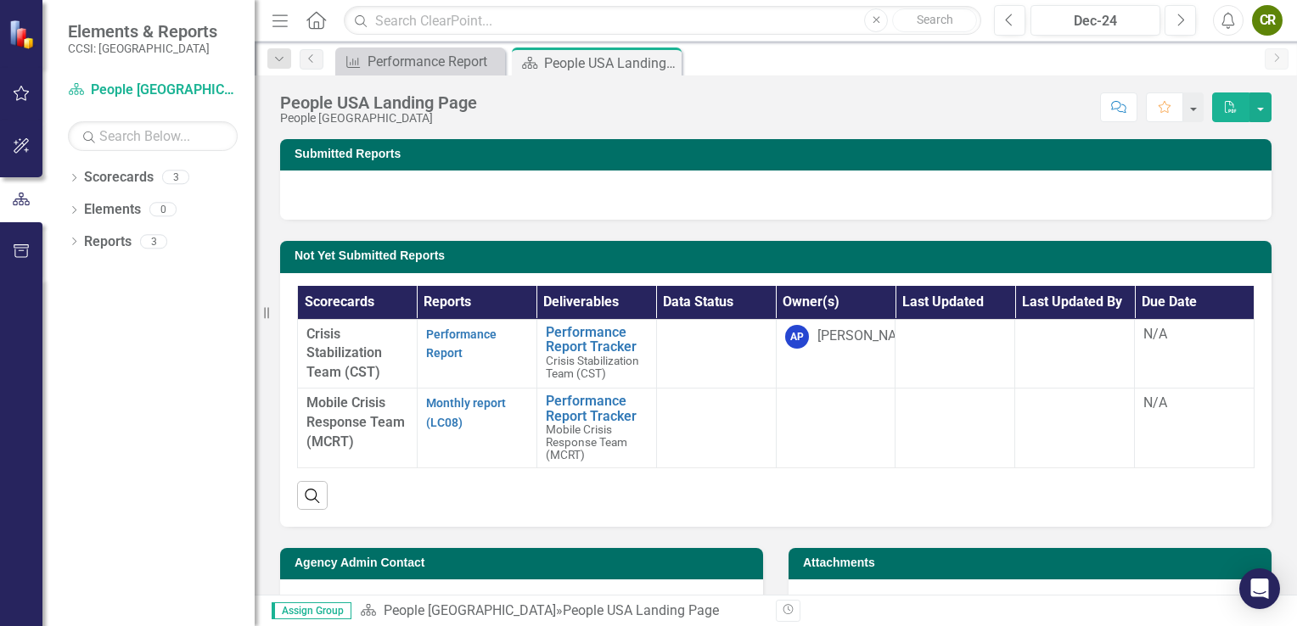
scroll to position [53, 0]
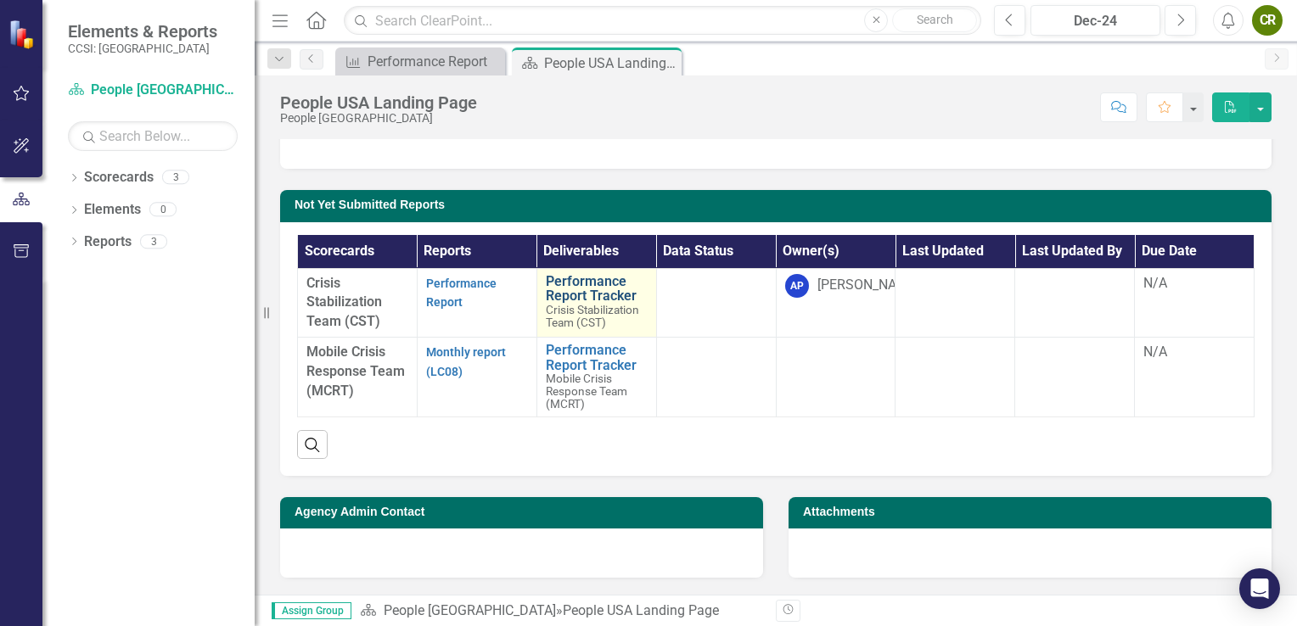
click at [587, 283] on link "Performance Report Tracker" at bounding box center [597, 289] width 102 height 30
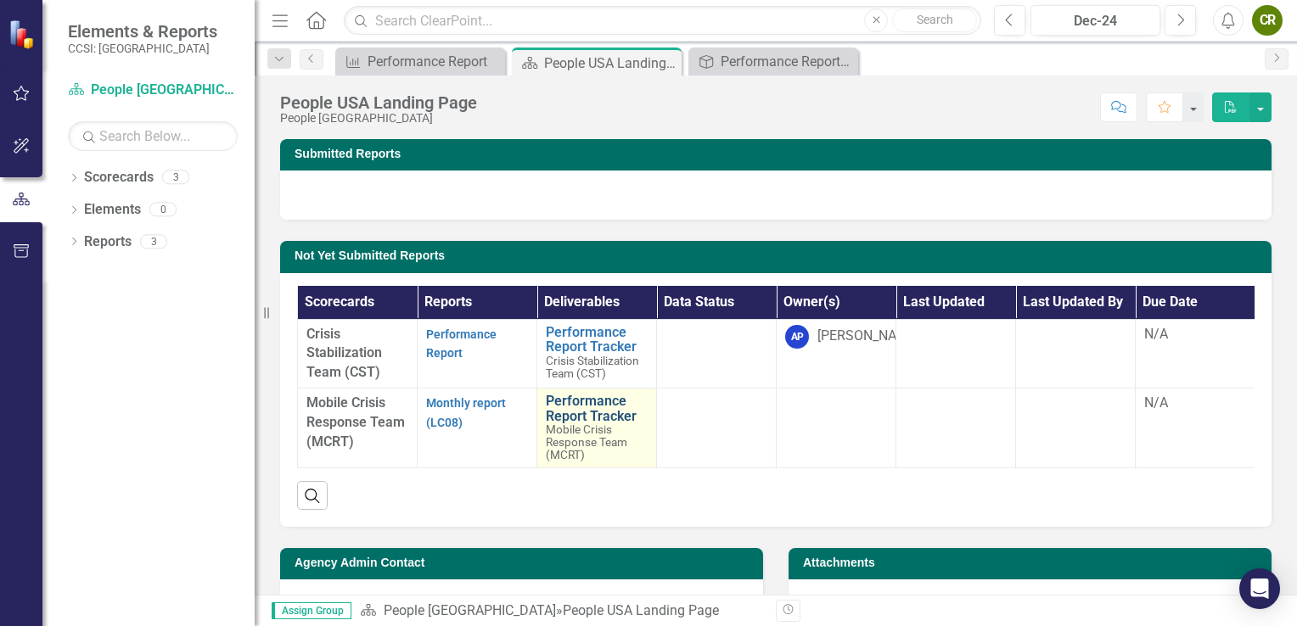
click at [592, 409] on link "Performance Report Tracker" at bounding box center [597, 409] width 102 height 30
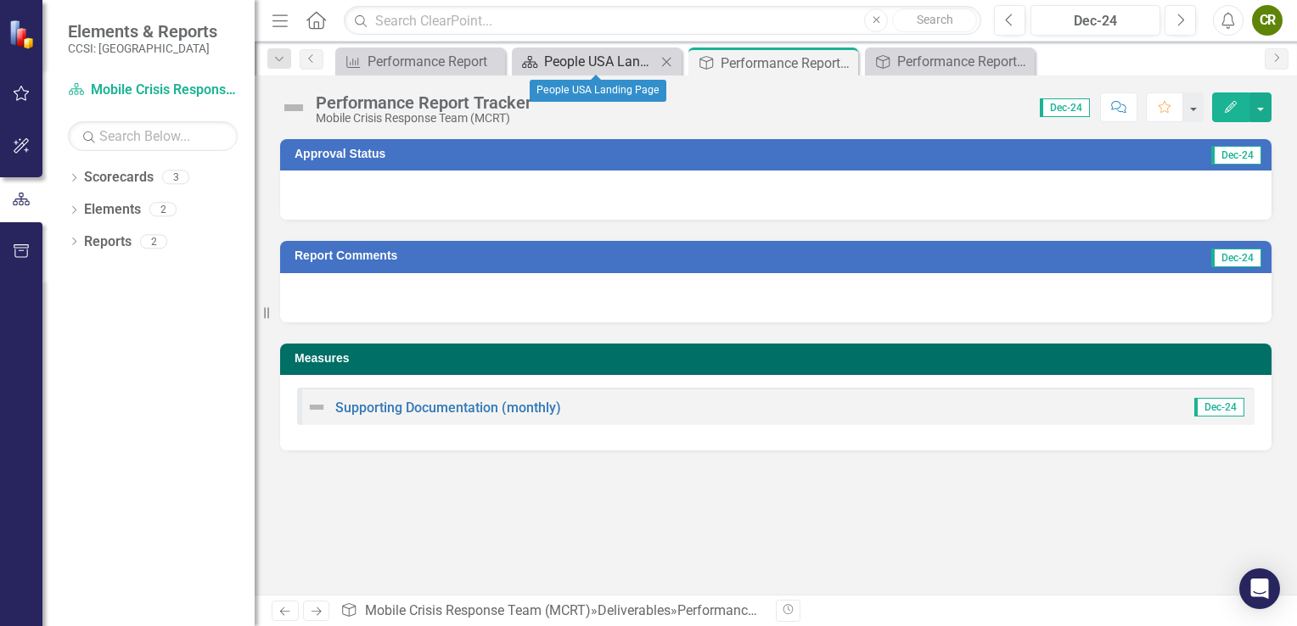
click at [598, 70] on div "People USA Landing Page" at bounding box center [600, 61] width 112 height 21
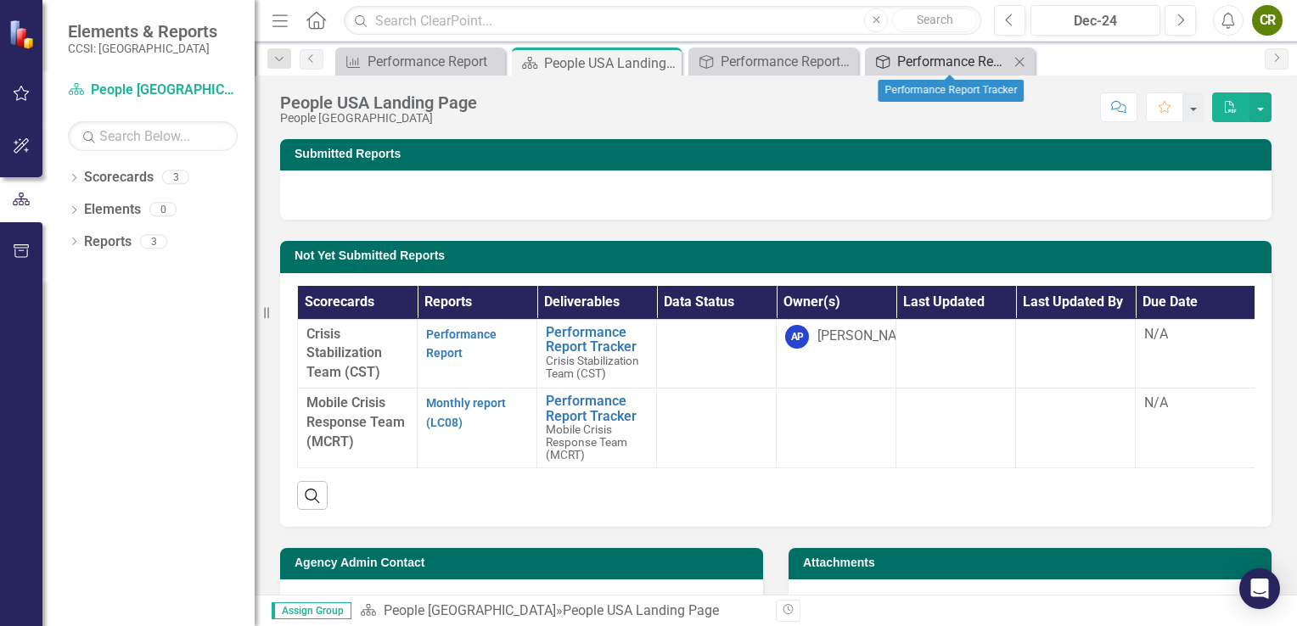
click at [938, 70] on div "Performance Report Tracker" at bounding box center [953, 61] width 112 height 21
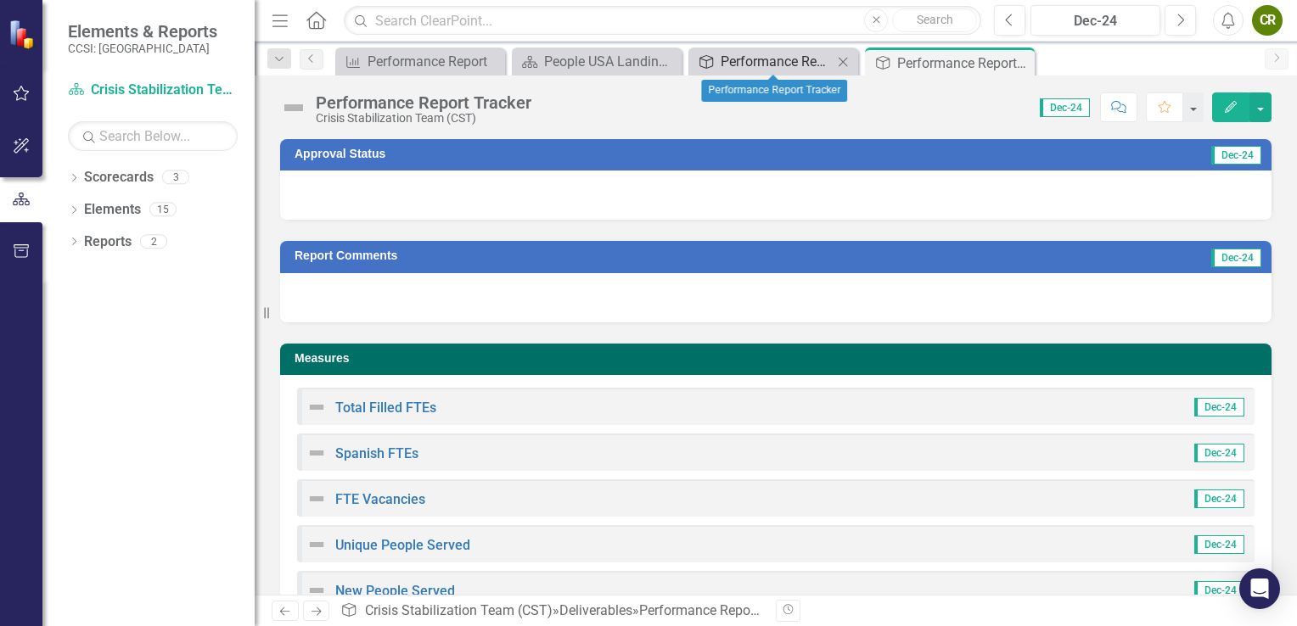
click at [811, 65] on div "Performance Report Tracker" at bounding box center [777, 61] width 112 height 21
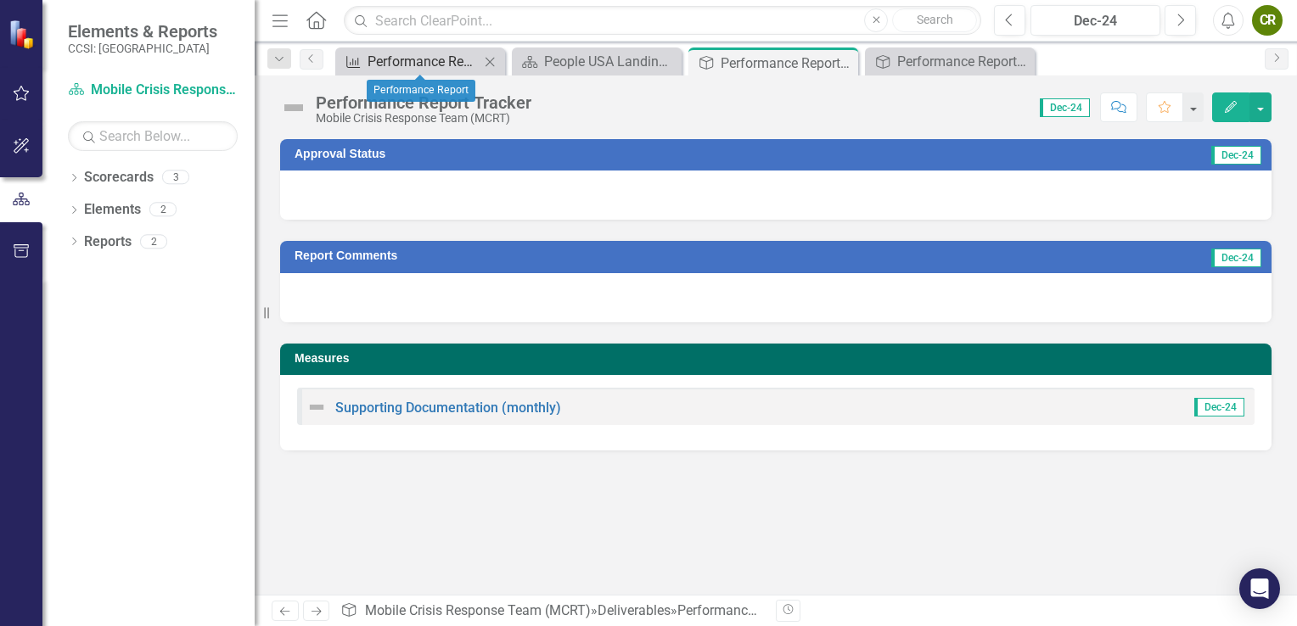
click at [423, 59] on div "Performance Report" at bounding box center [424, 61] width 112 height 21
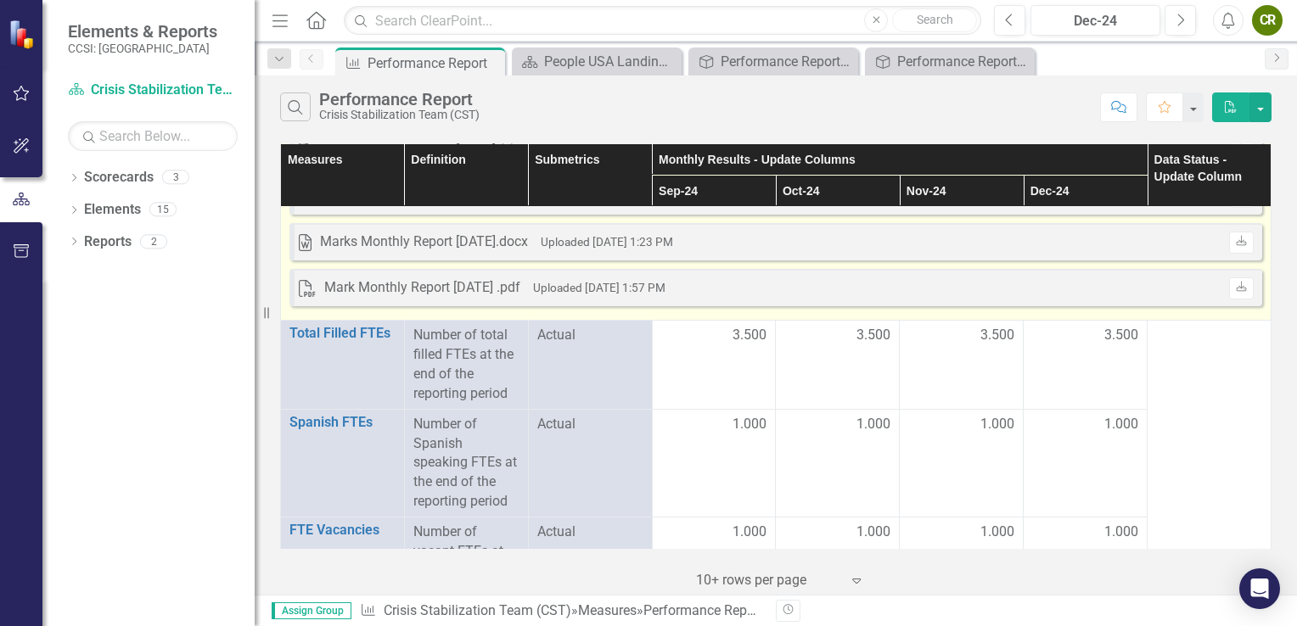
scroll to position [698, 0]
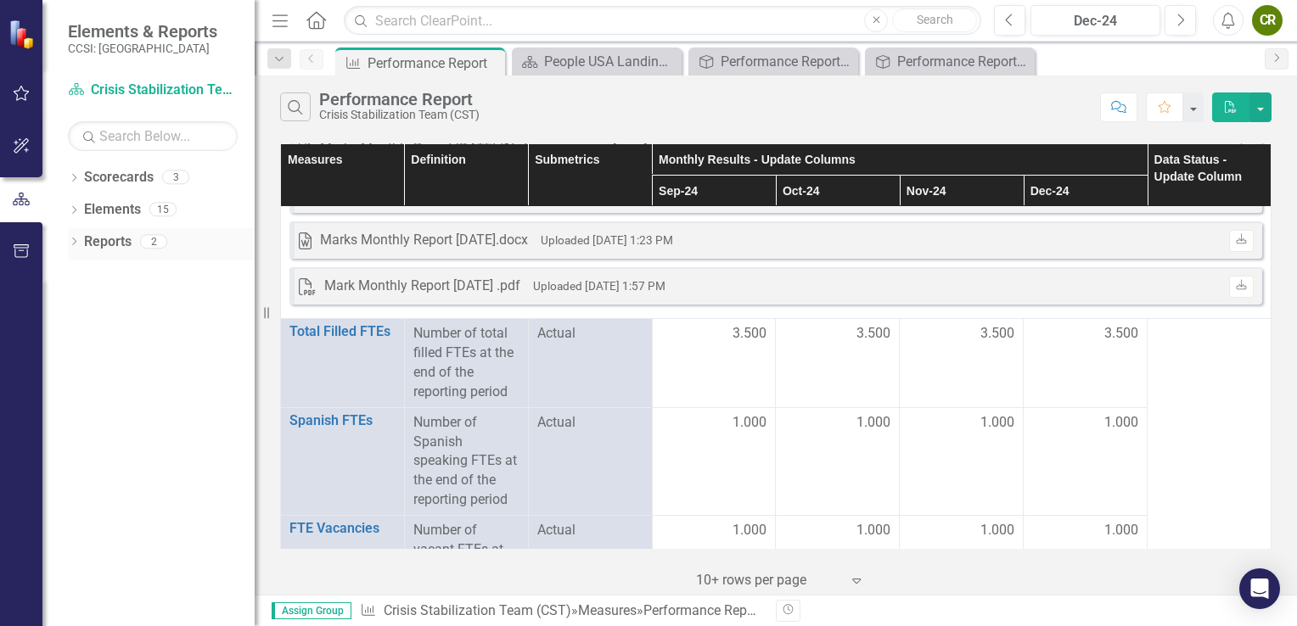
click at [157, 245] on div "2" at bounding box center [153, 241] width 27 height 14
click at [96, 250] on link "Reports" at bounding box center [108, 243] width 48 height 20
click at [160, 239] on div "2" at bounding box center [153, 241] width 27 height 14
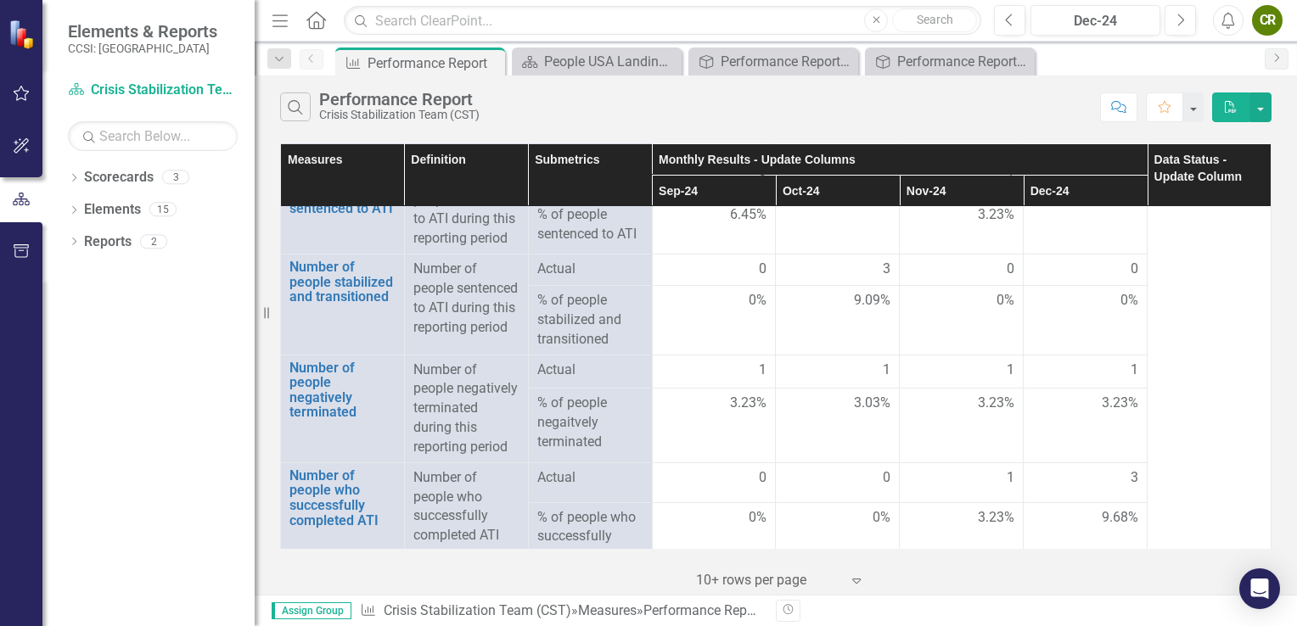
scroll to position [2014, 0]
